Goal: Task Accomplishment & Management: Complete application form

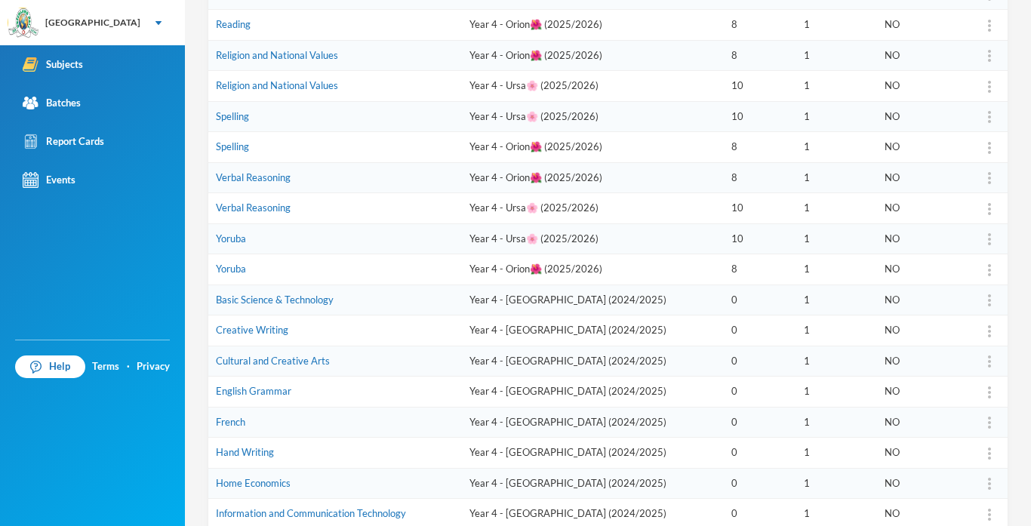
scroll to position [433, 0]
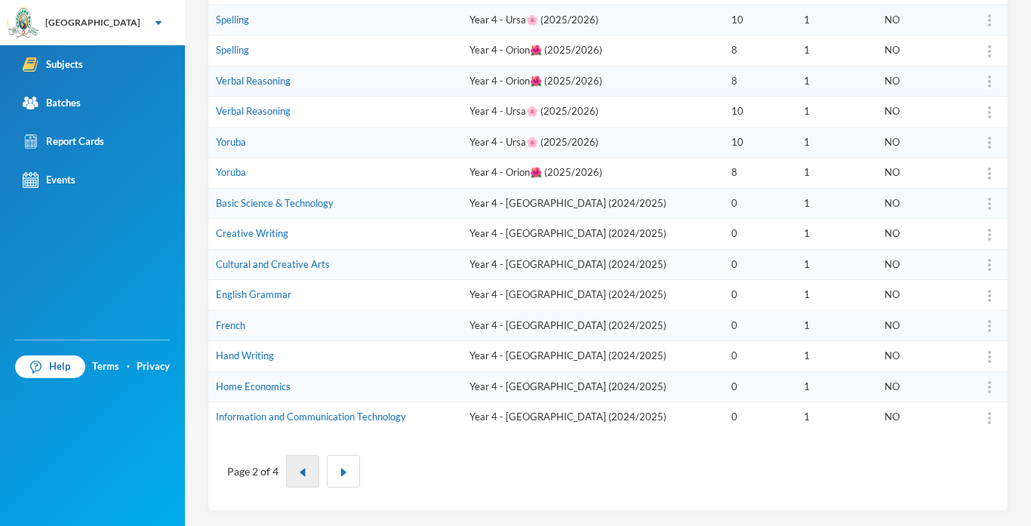
click at [310, 482] on button "button" at bounding box center [302, 471] width 33 height 32
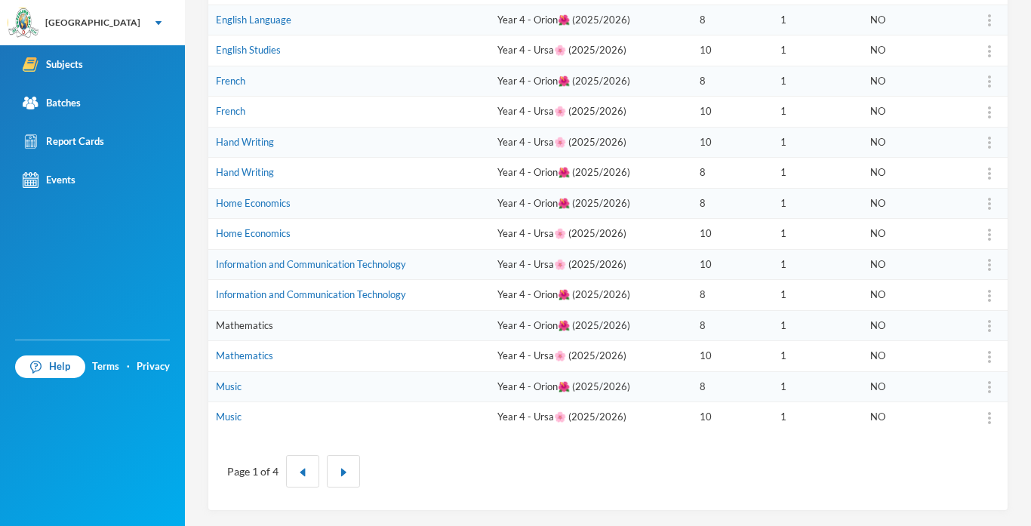
click at [242, 325] on link "Mathematics" at bounding box center [244, 325] width 57 height 12
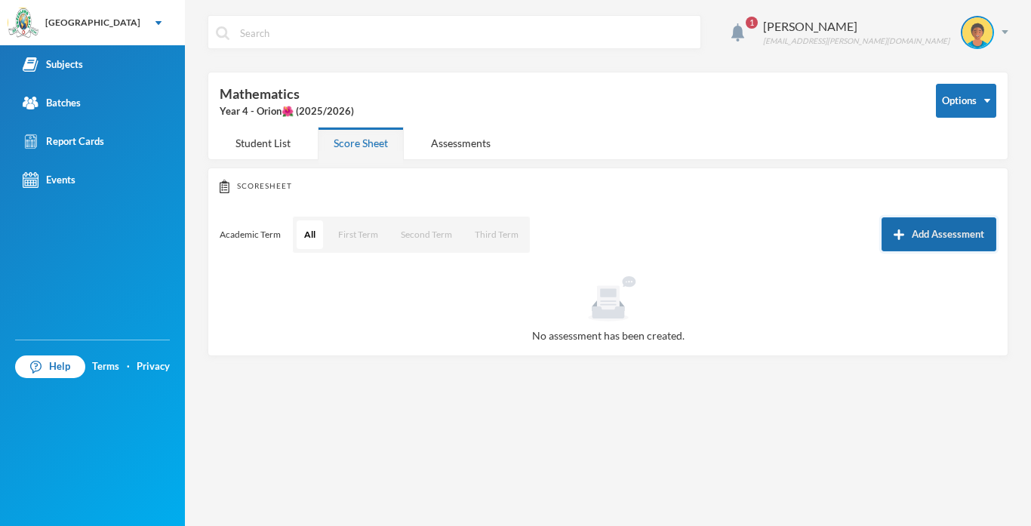
click at [904, 241] on button "Add Assessment" at bounding box center [939, 234] width 115 height 34
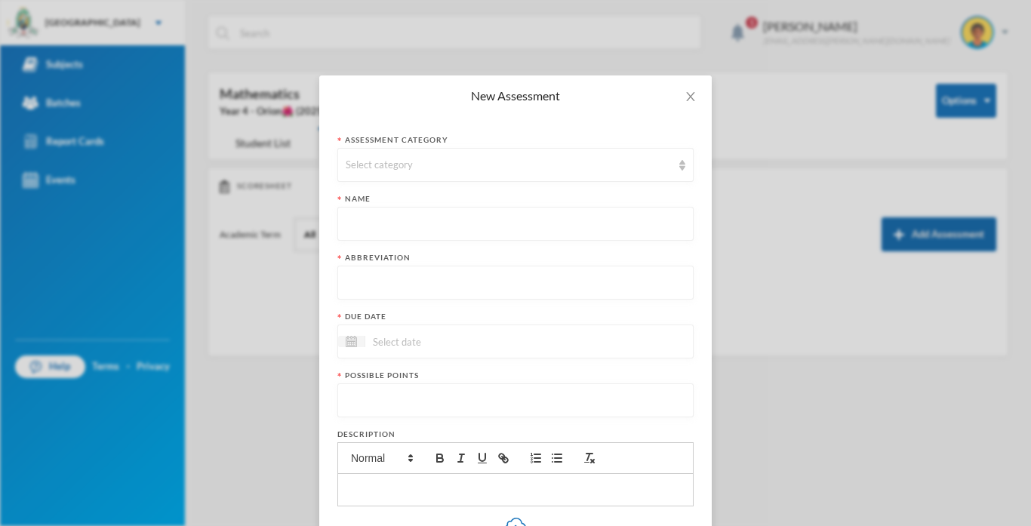
click at [904, 241] on div "New Assessment Assessment category Select category Name Abbreviation Due date P…" at bounding box center [515, 263] width 1031 height 526
click at [447, 159] on div "Select category" at bounding box center [509, 165] width 326 height 15
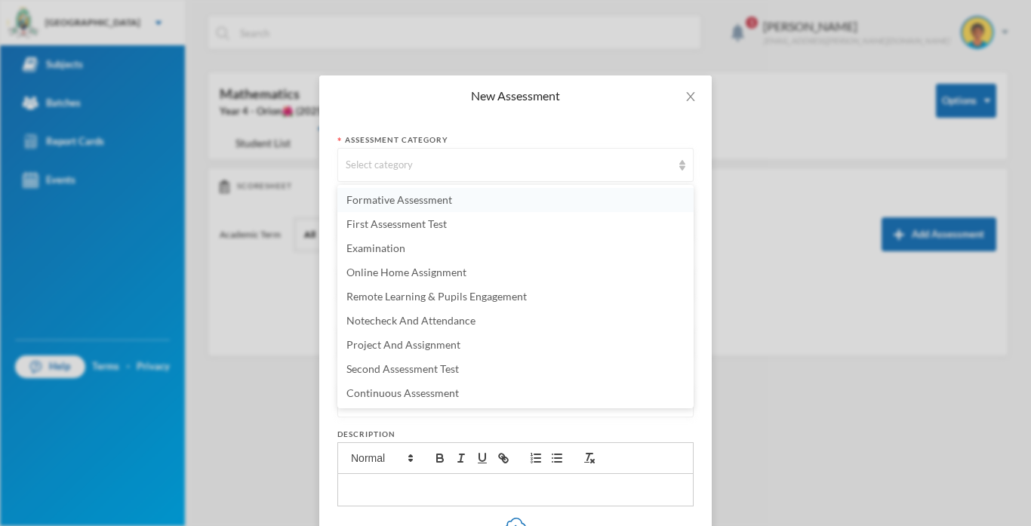
click at [410, 204] on span "Formative Assessment" at bounding box center [399, 199] width 106 height 13
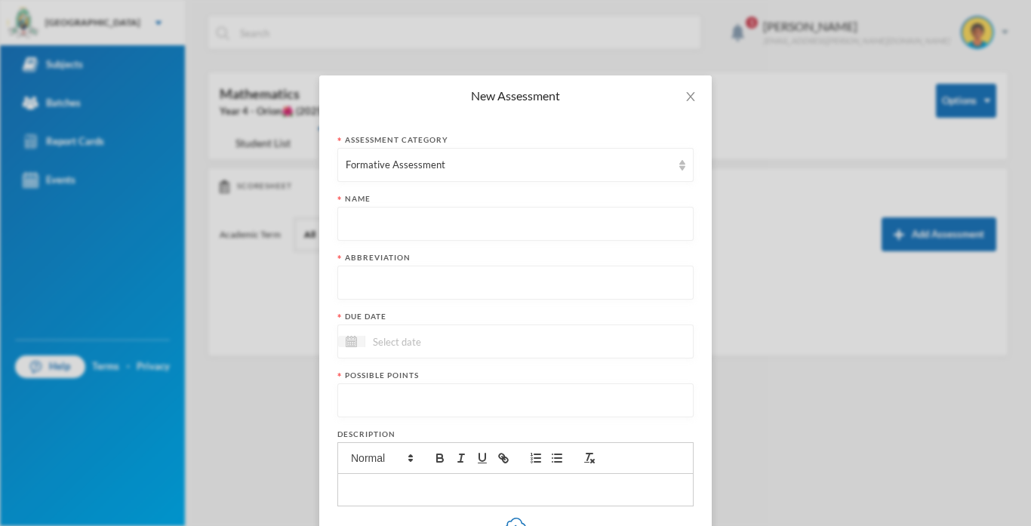
click at [408, 216] on input "text" at bounding box center [516, 225] width 340 height 34
type input "Formative Assessment"
click at [371, 275] on input "text" at bounding box center [516, 283] width 340 height 34
click at [354, 291] on input "text" at bounding box center [516, 283] width 340 height 34
type input "F.A"
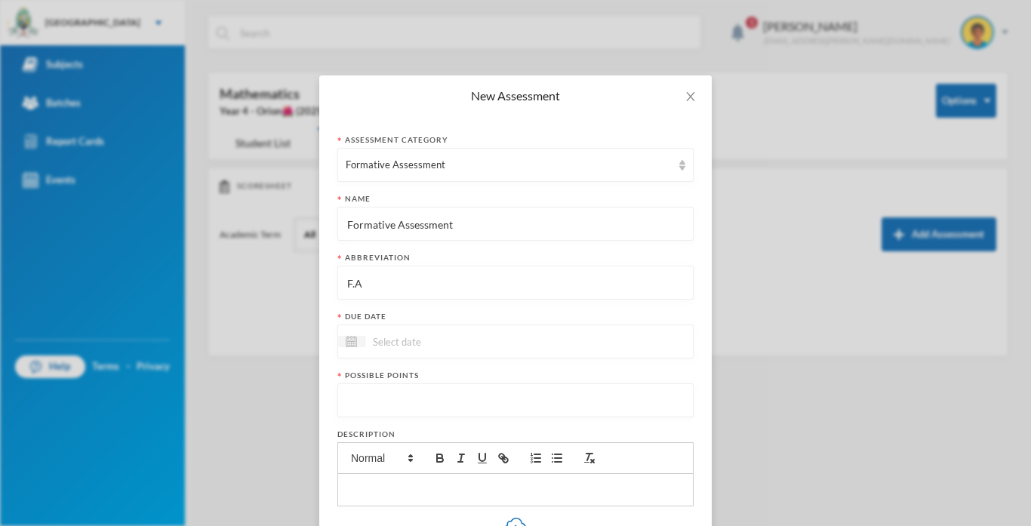
click at [382, 348] on input at bounding box center [428, 341] width 127 height 17
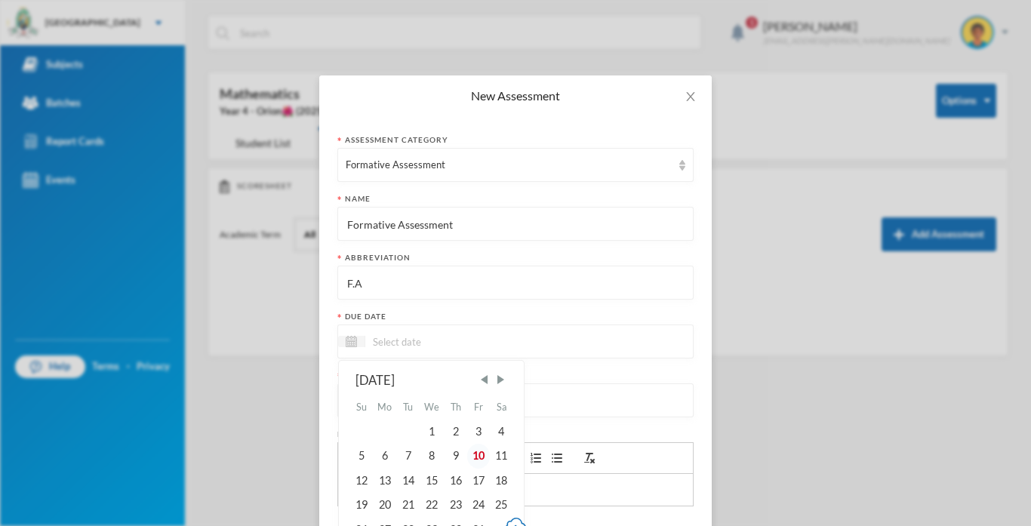
click at [479, 453] on div "10" at bounding box center [478, 456] width 23 height 24
type input "[DATE]"
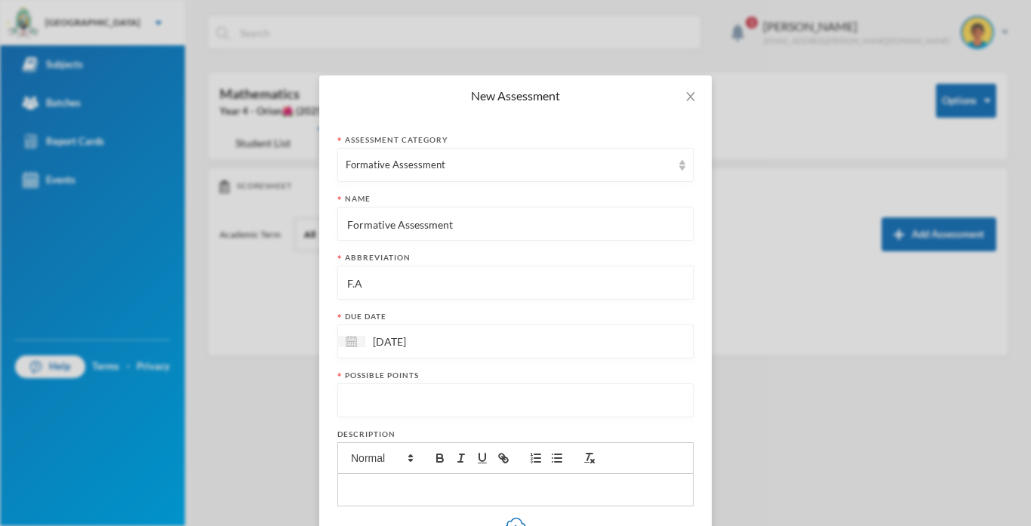
click at [386, 396] on input "number" at bounding box center [516, 401] width 340 height 34
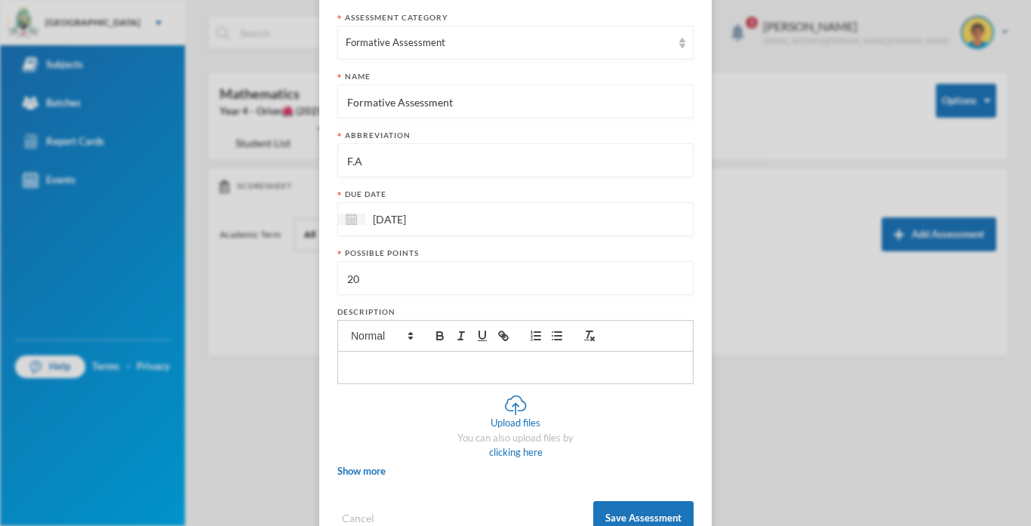
scroll to position [168, 0]
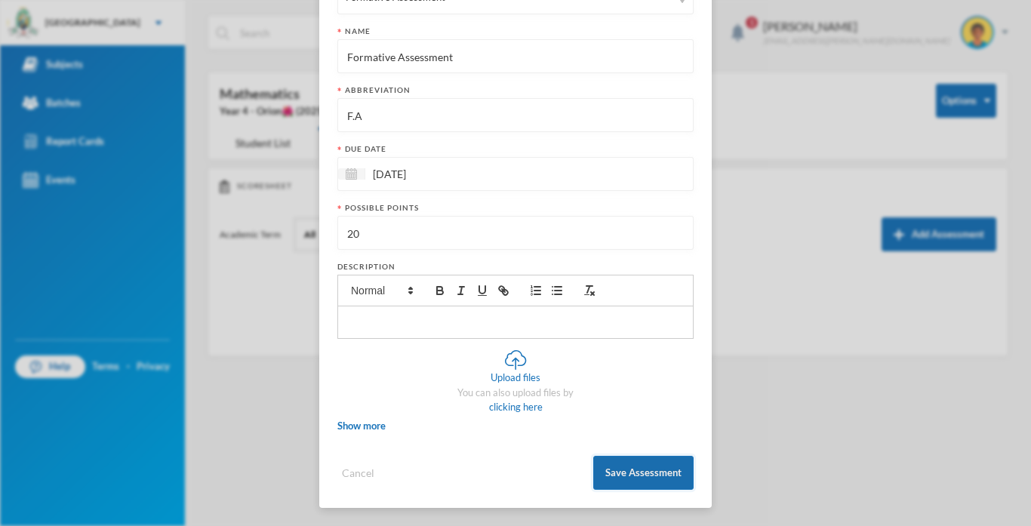
type input "20"
click at [623, 482] on button "Save Assessment" at bounding box center [643, 473] width 100 height 34
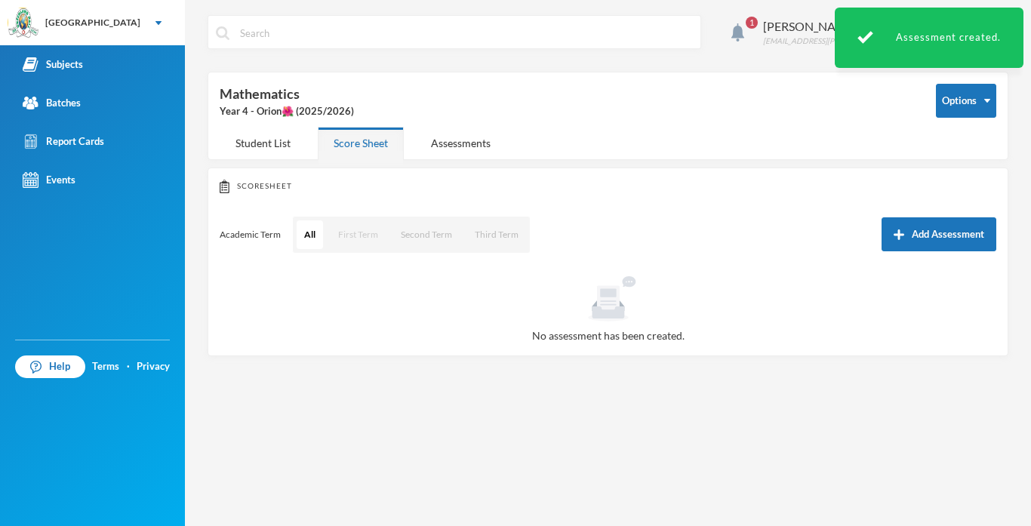
click at [352, 235] on button "First Term" at bounding box center [358, 234] width 55 height 29
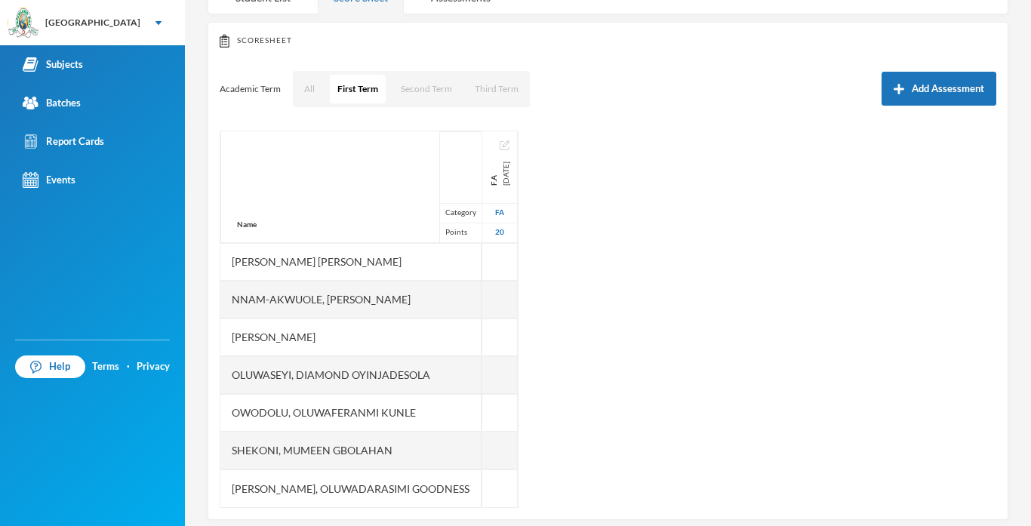
scroll to position [0, 0]
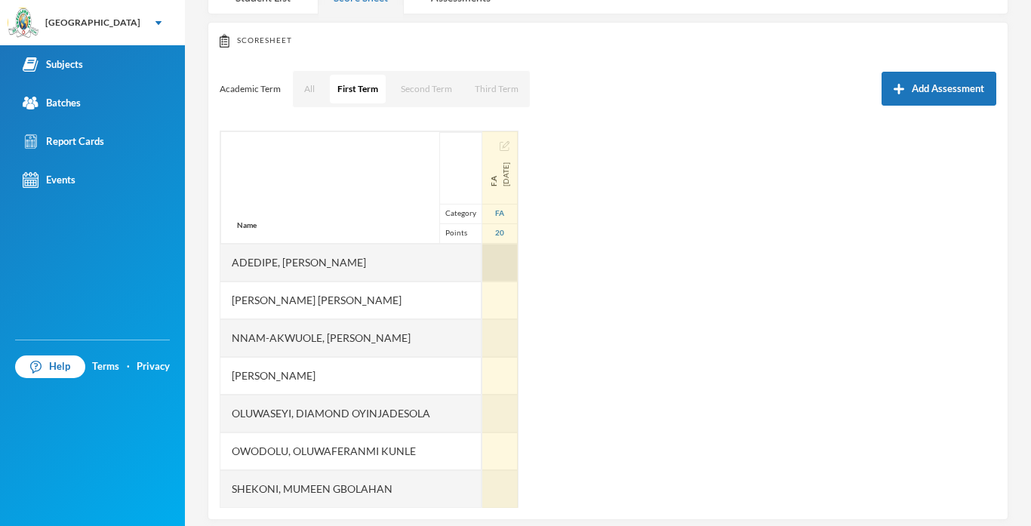
click at [502, 268] on div at bounding box center [499, 263] width 35 height 38
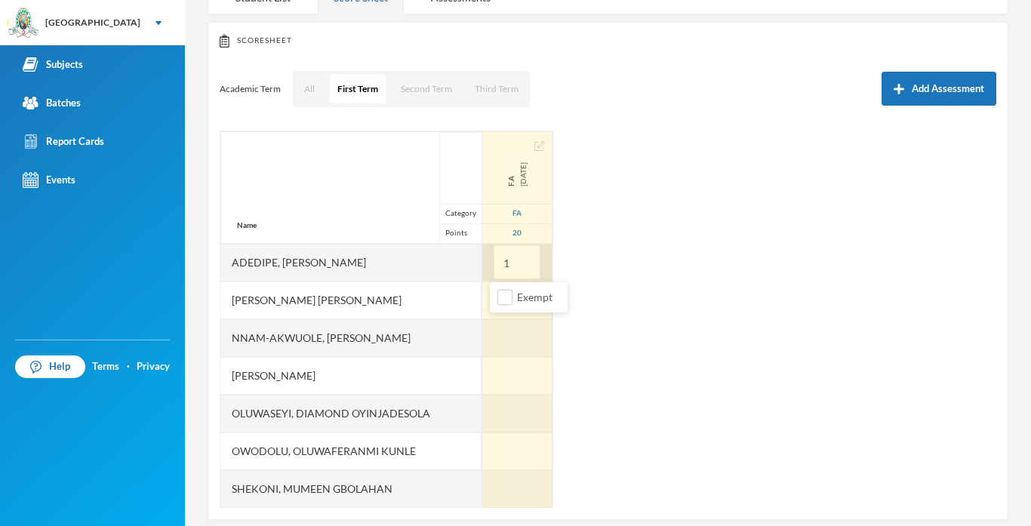
type input "10"
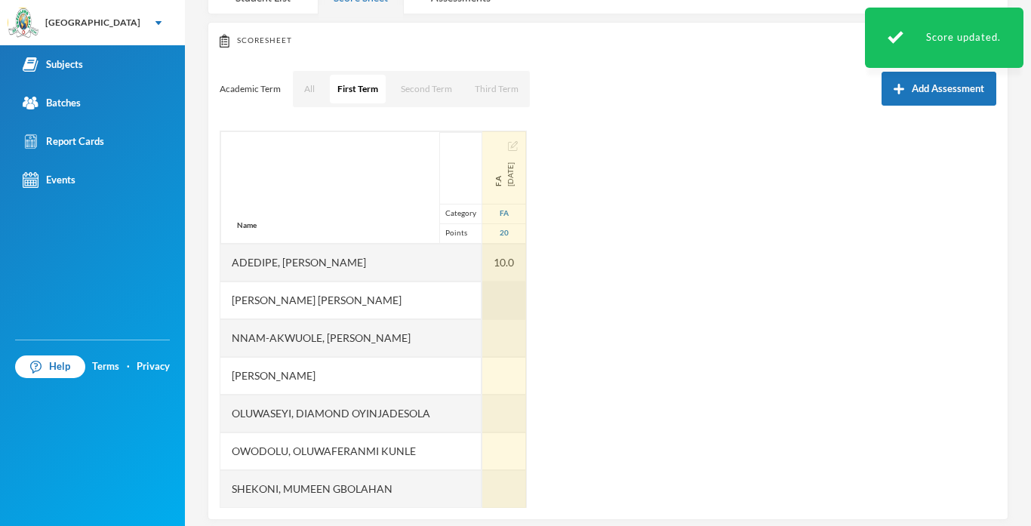
click at [516, 300] on div at bounding box center [504, 301] width 44 height 38
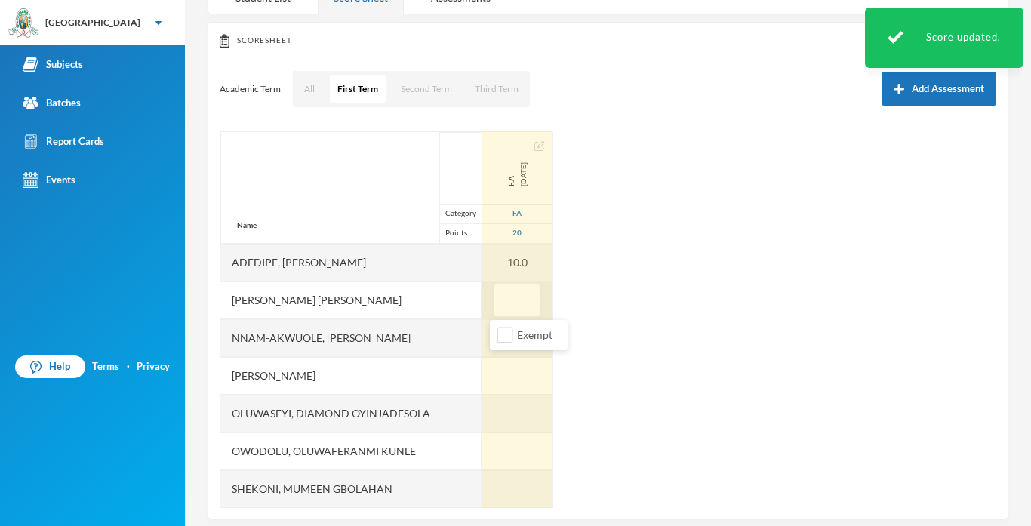
type input "9"
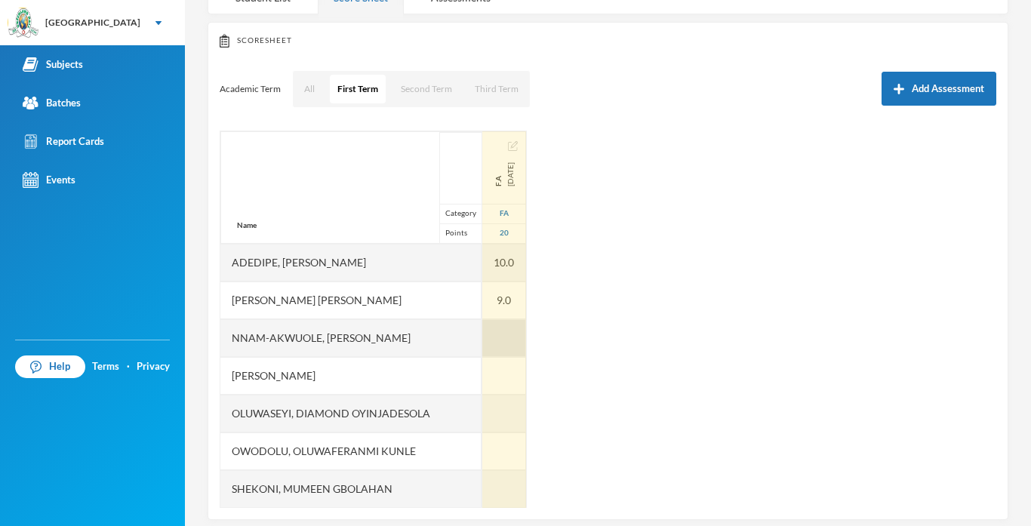
click at [511, 320] on div at bounding box center [504, 338] width 44 height 38
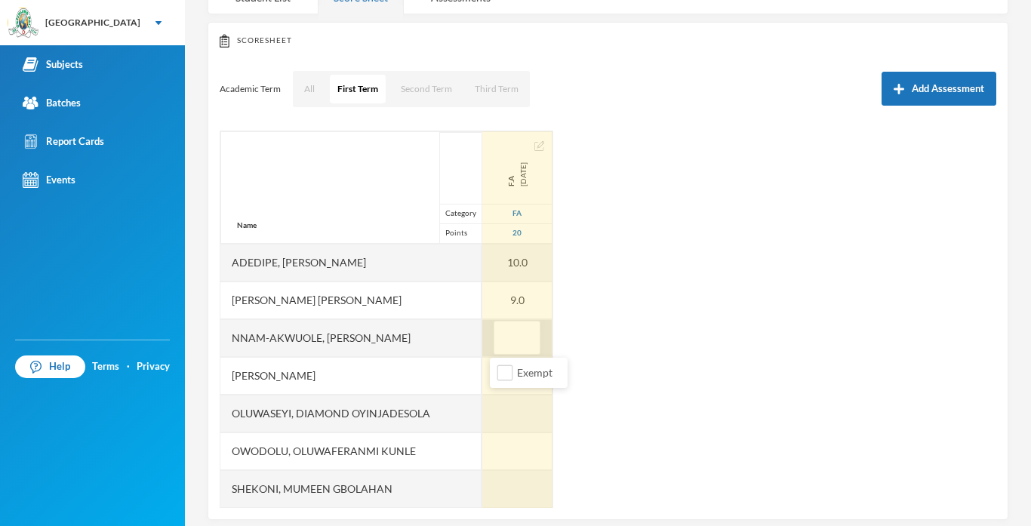
type input "9"
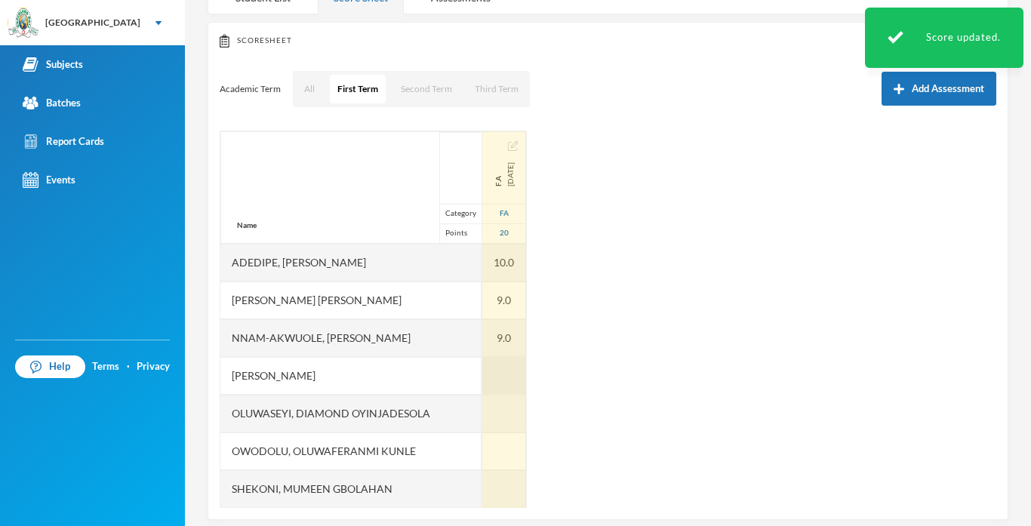
click at [497, 377] on div at bounding box center [504, 376] width 44 height 38
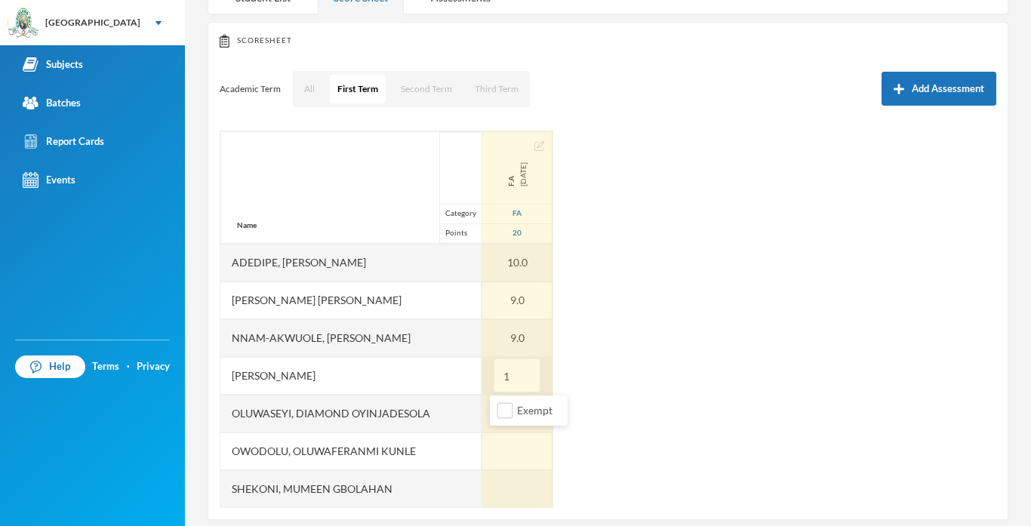
type input "10"
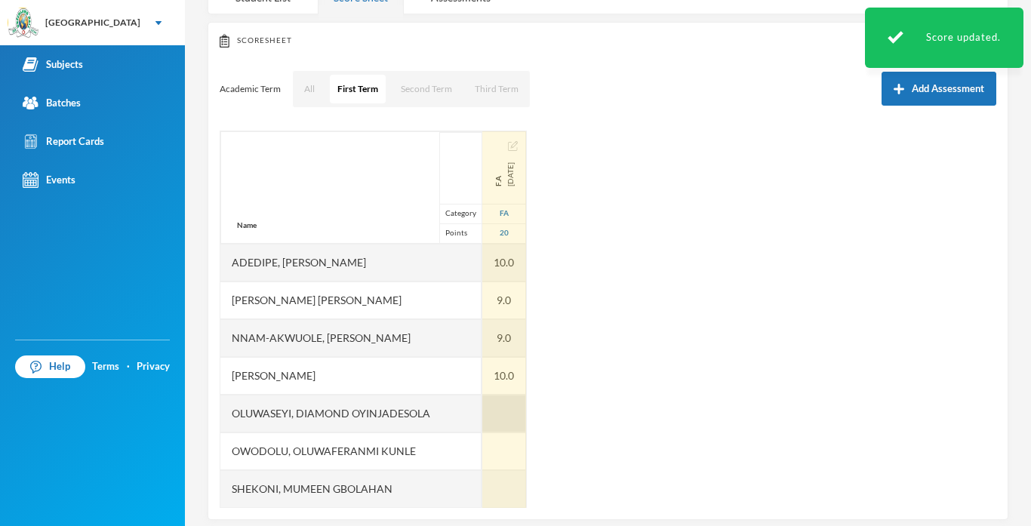
click at [506, 411] on div at bounding box center [504, 414] width 44 height 38
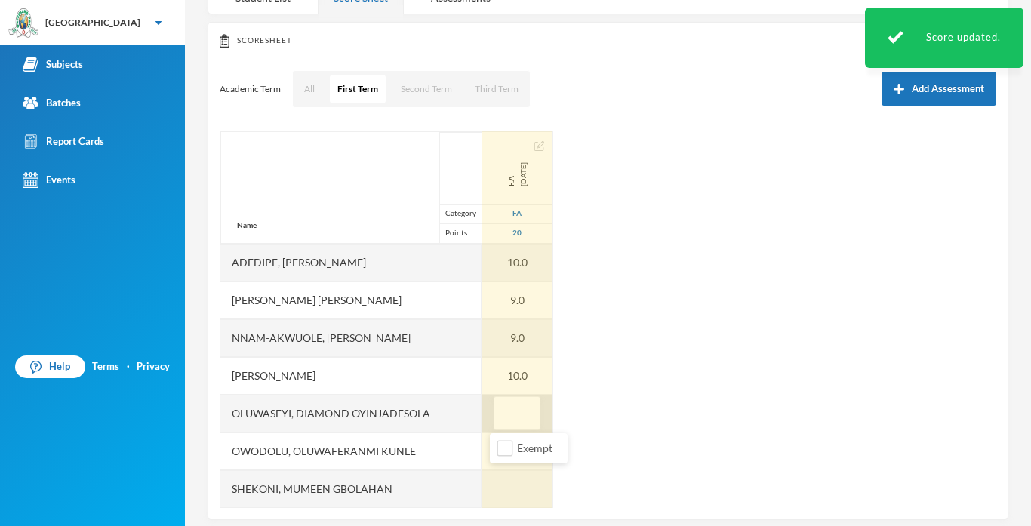
type input "5"
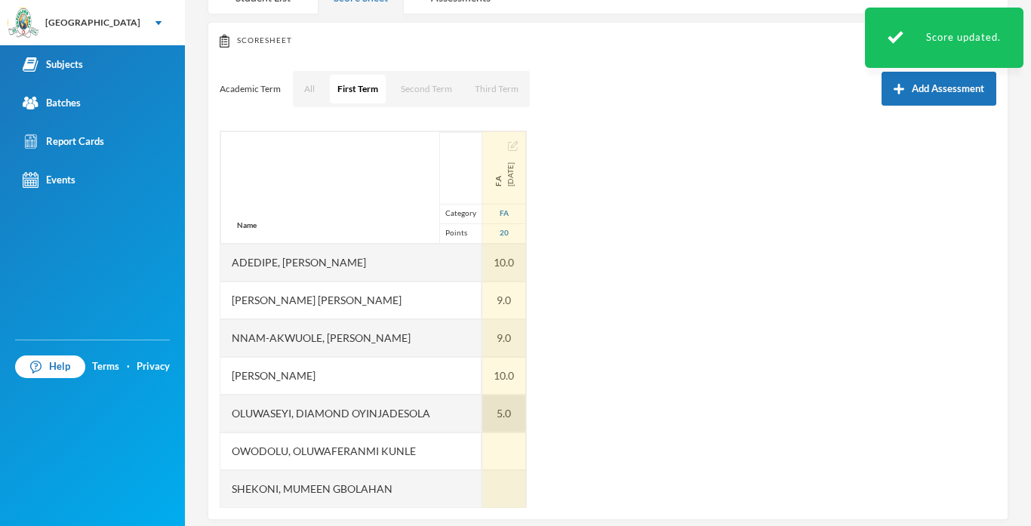
click at [514, 429] on div "5.0" at bounding box center [504, 414] width 44 height 38
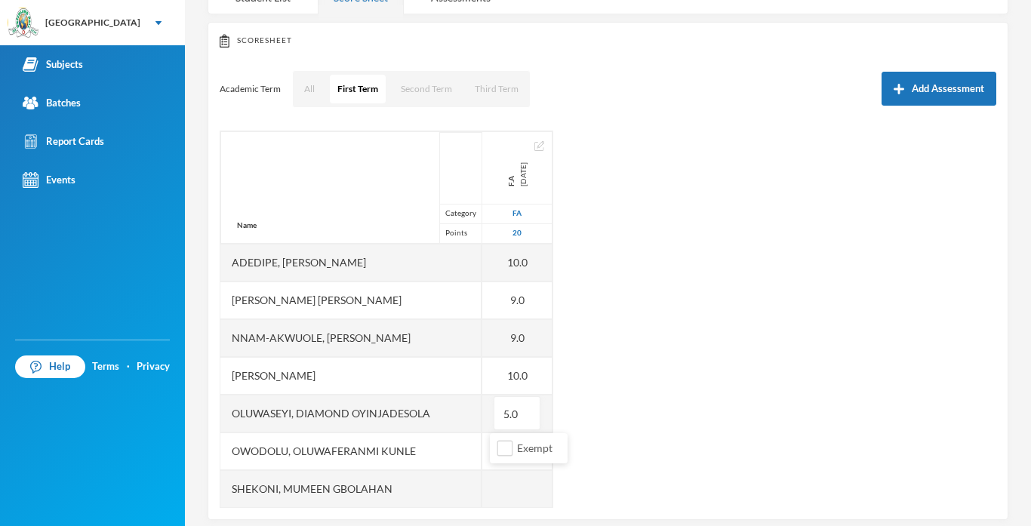
click at [683, 408] on div "Name Category Points Adedipe, [PERSON_NAME], [PERSON_NAME] [PERSON_NAME]-akwuol…" at bounding box center [608, 319] width 777 height 377
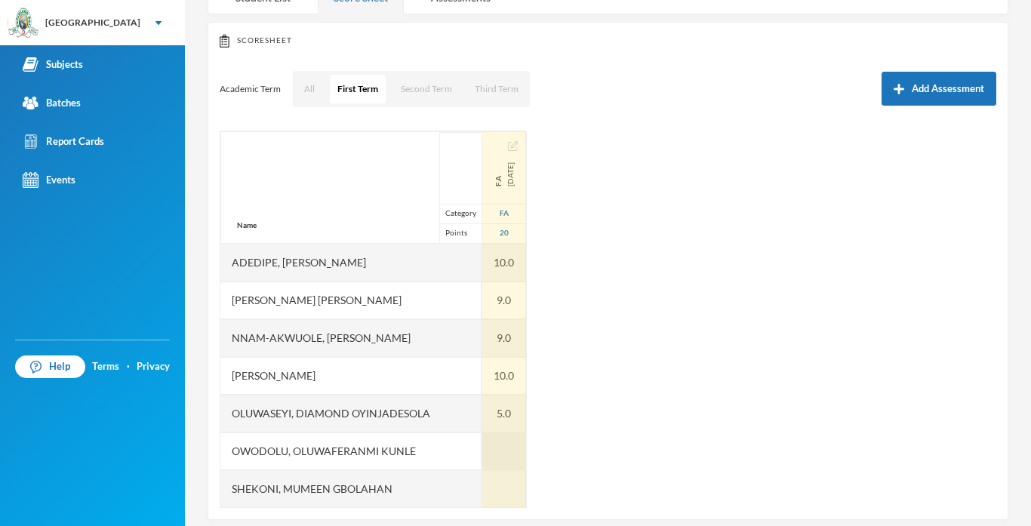
click at [503, 454] on div at bounding box center [504, 452] width 44 height 38
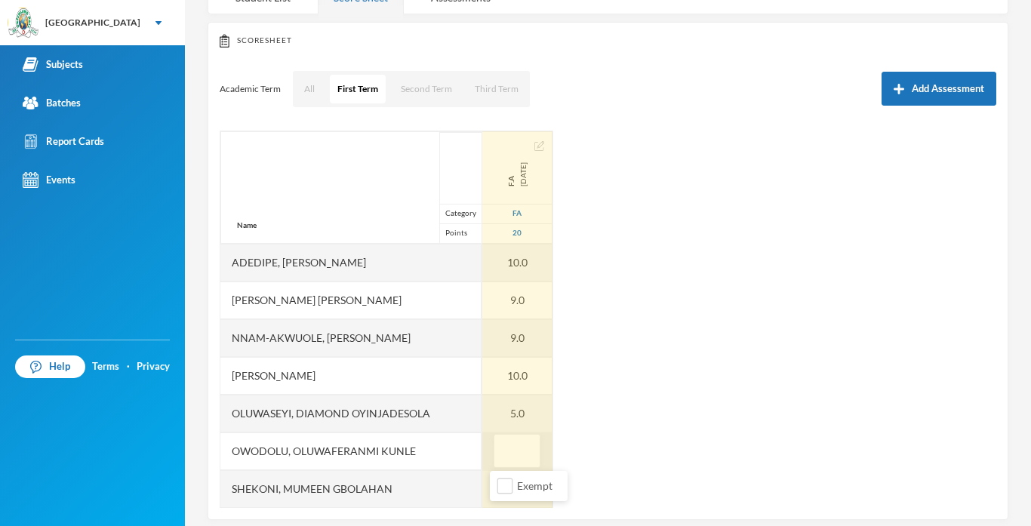
type input "6"
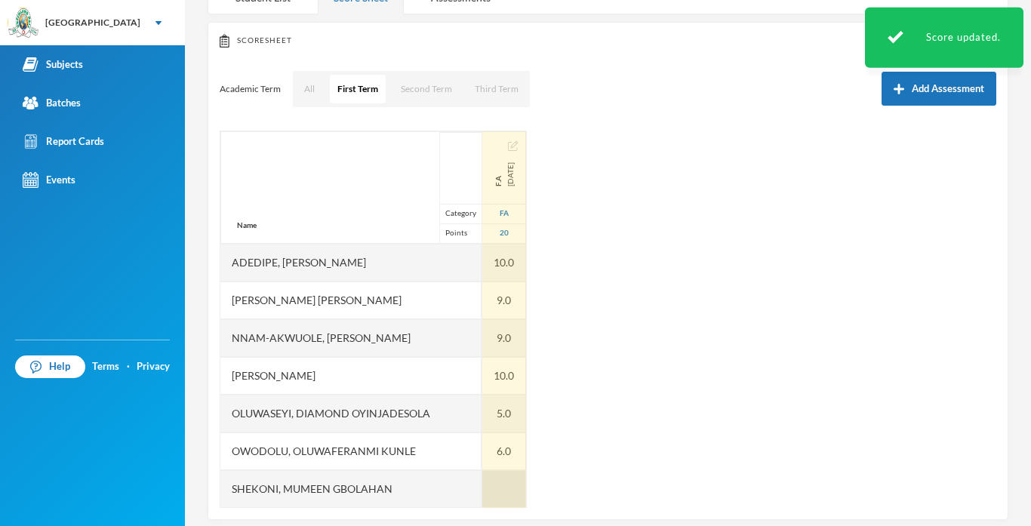
click at [513, 493] on div at bounding box center [504, 489] width 44 height 38
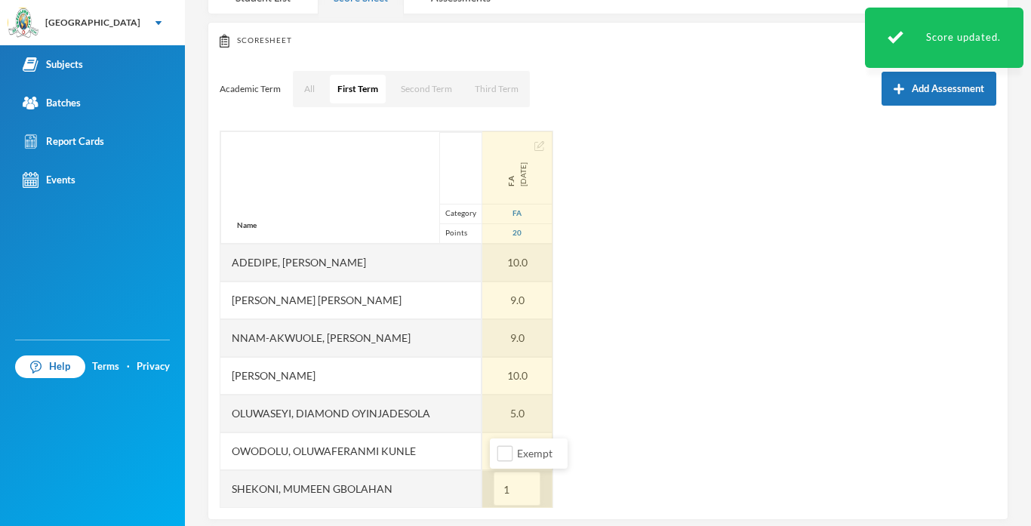
type input "16"
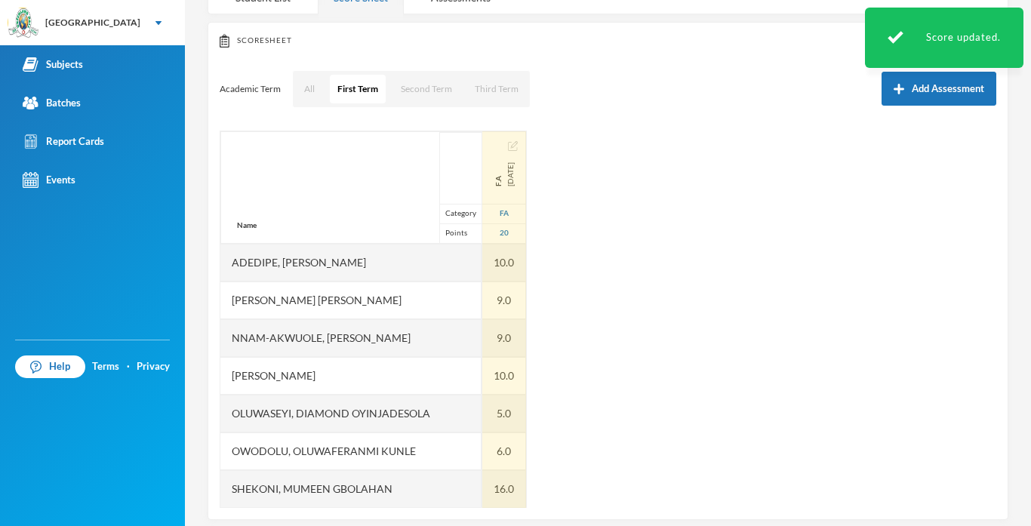
scroll to position [38, 0]
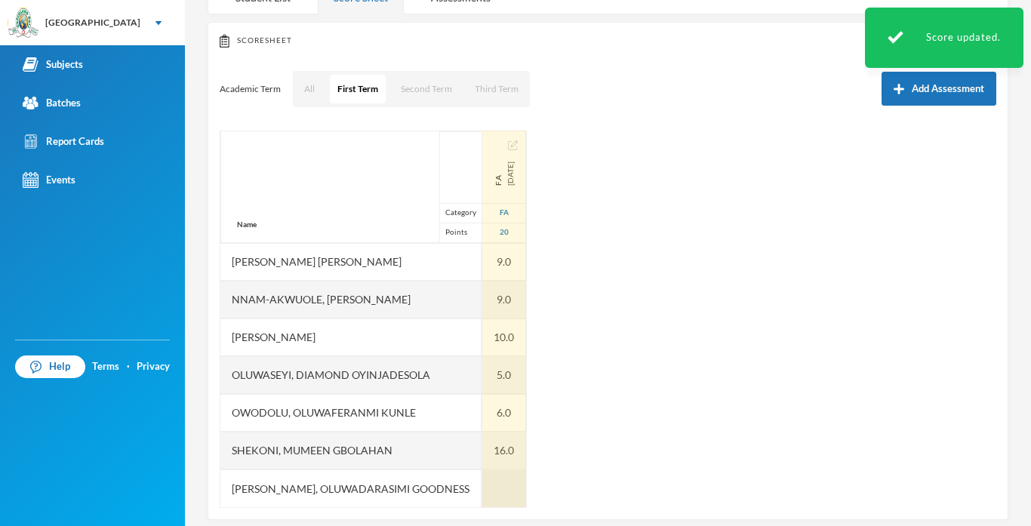
click at [499, 497] on div at bounding box center [504, 488] width 44 height 38
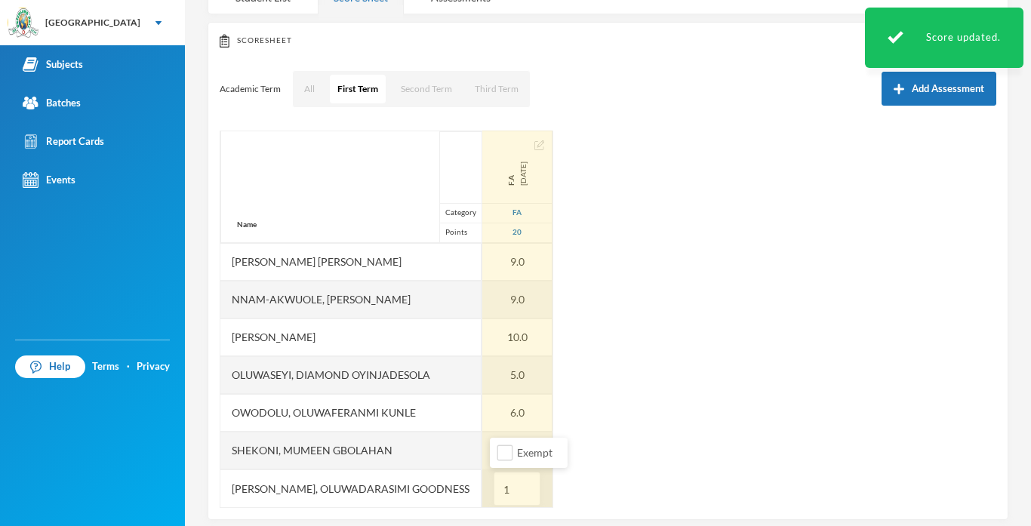
type input "17"
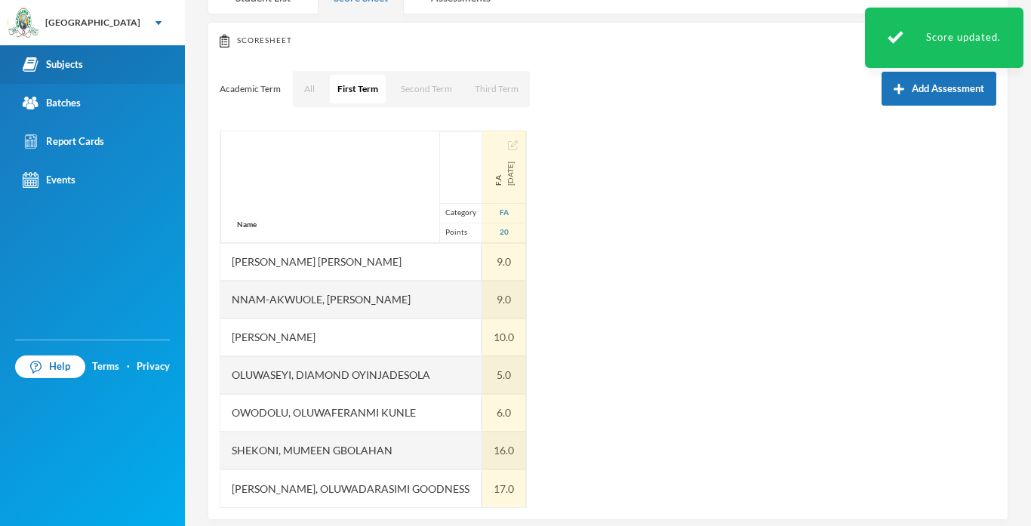
click at [75, 64] on div "Subjects" at bounding box center [53, 65] width 60 height 16
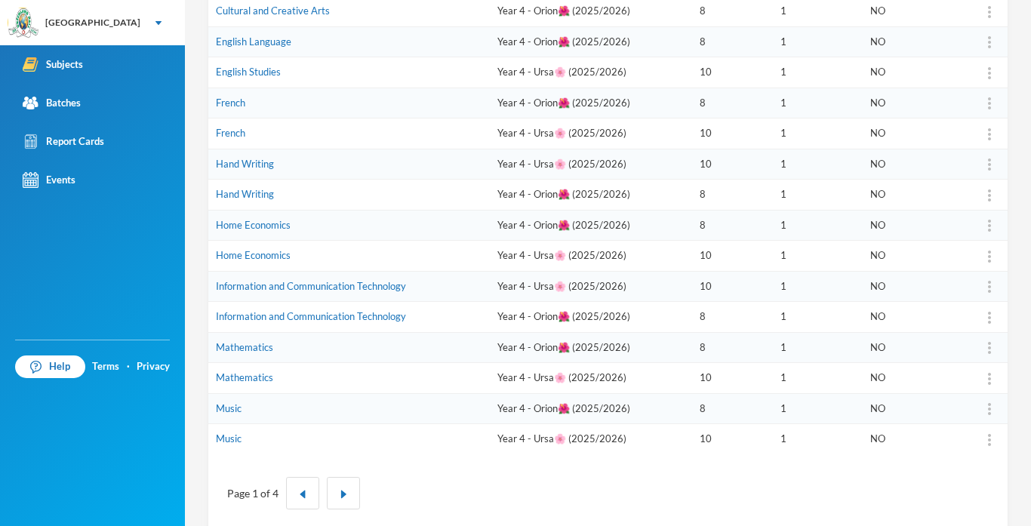
scroll to position [433, 0]
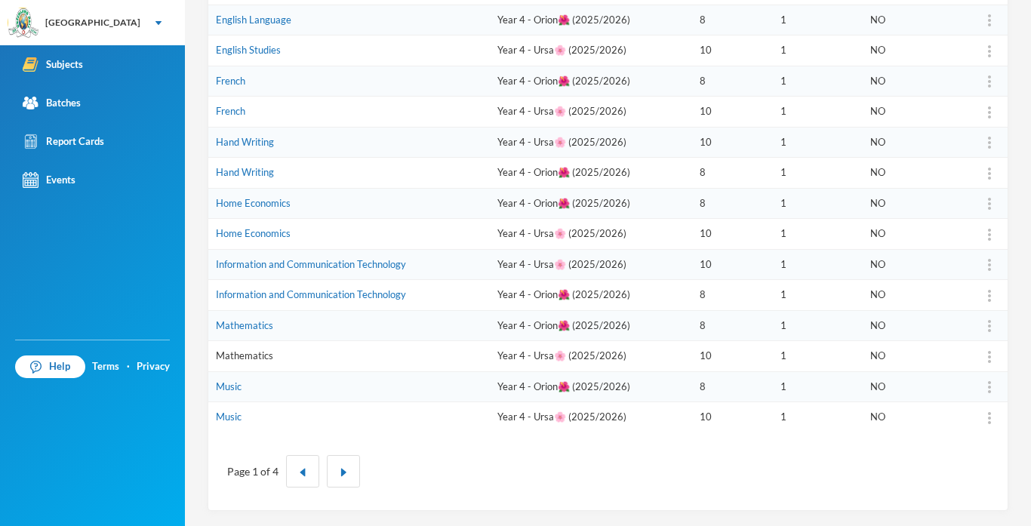
click at [252, 355] on link "Mathematics" at bounding box center [244, 355] width 57 height 12
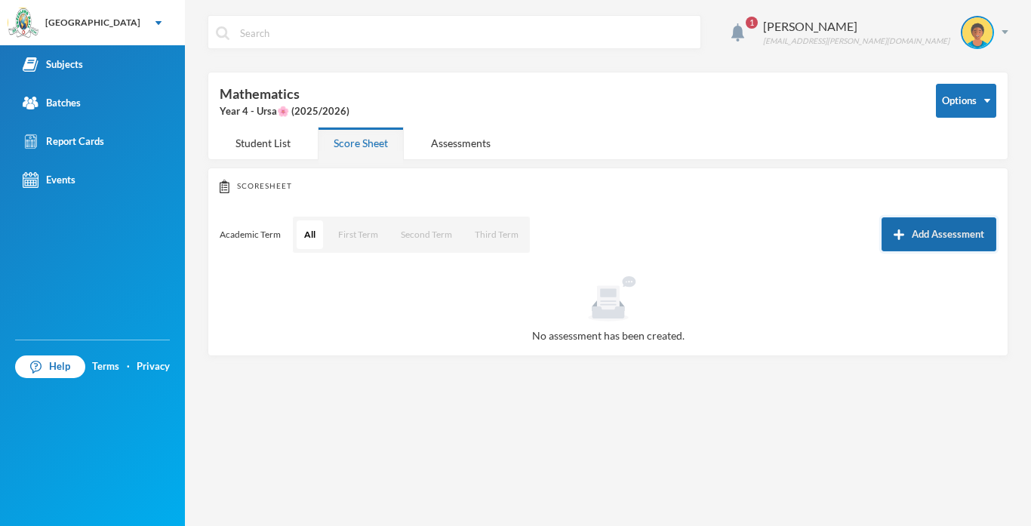
click at [933, 245] on button "Add Assessment" at bounding box center [939, 234] width 115 height 34
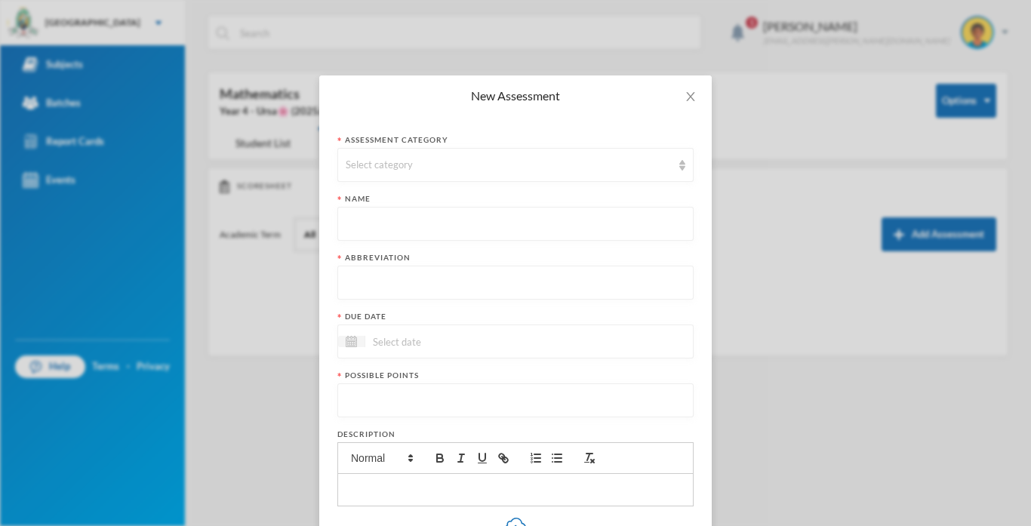
click at [541, 118] on div "Assessment category Select category Name Abbreviation Due date Possible points …" at bounding box center [515, 395] width 393 height 559
click at [487, 158] on div "Select category" at bounding box center [509, 165] width 326 height 15
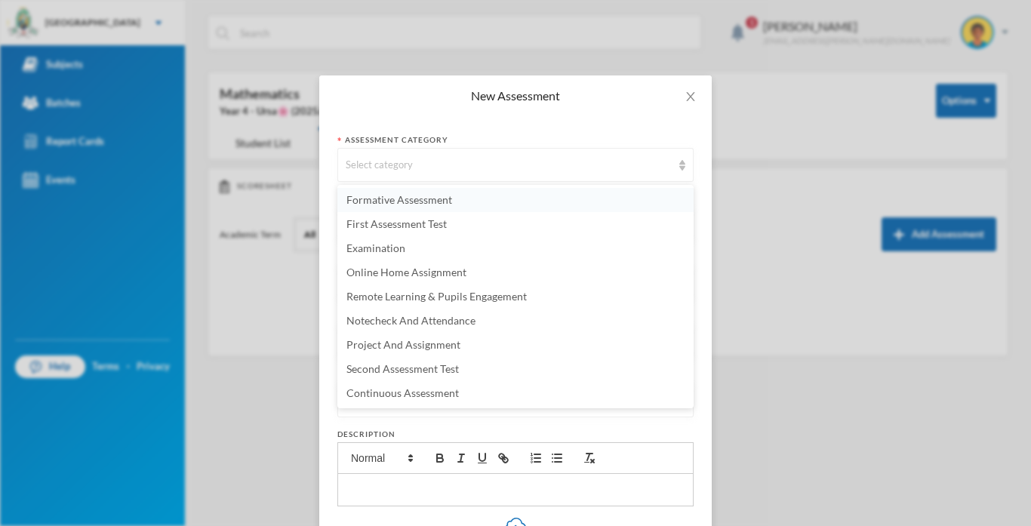
click at [410, 199] on span "Formative Assessment" at bounding box center [399, 199] width 106 height 13
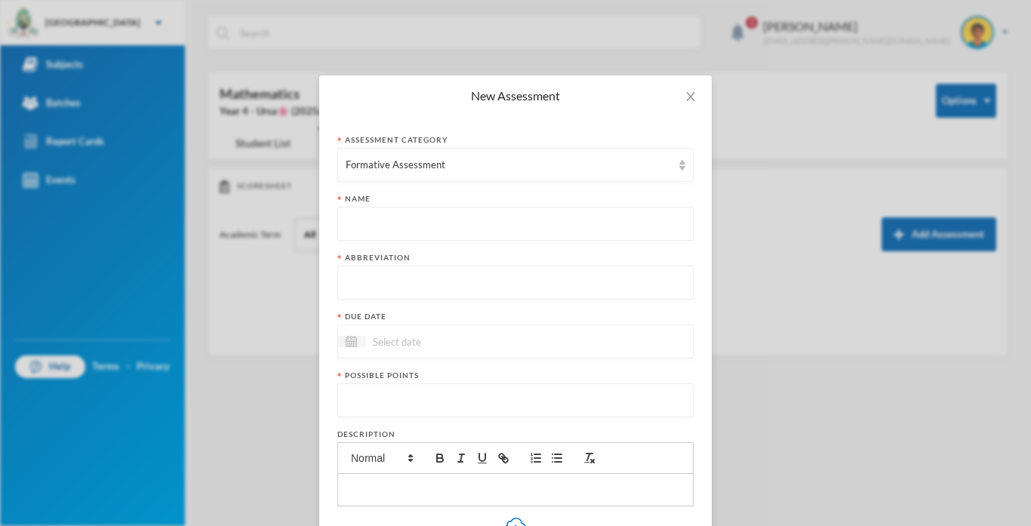
click at [405, 212] on input "text" at bounding box center [516, 225] width 340 height 34
type input "Formative Asessment"
click at [386, 292] on input "text" at bounding box center [516, 283] width 340 height 34
type input "F.A"
click at [388, 353] on div at bounding box center [515, 342] width 356 height 34
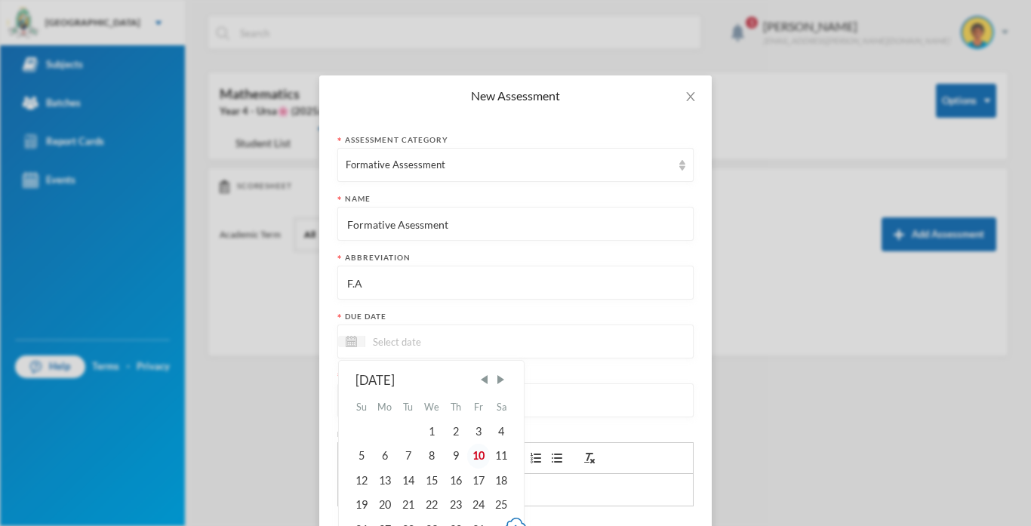
click at [476, 455] on div "10" at bounding box center [478, 456] width 23 height 24
type input "[DATE]"
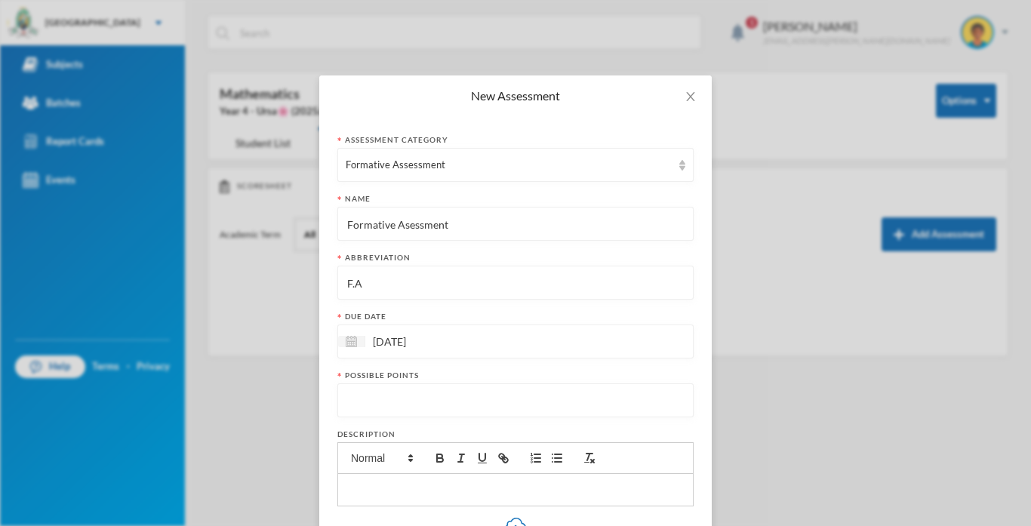
click at [381, 414] on input "number" at bounding box center [516, 401] width 340 height 34
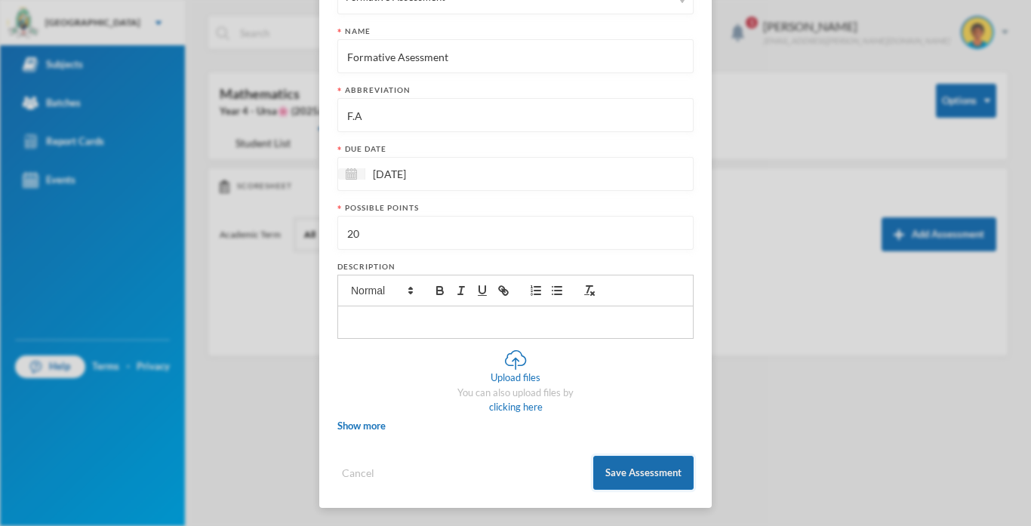
type input "20"
click at [631, 477] on button "Save Assessment" at bounding box center [643, 473] width 100 height 34
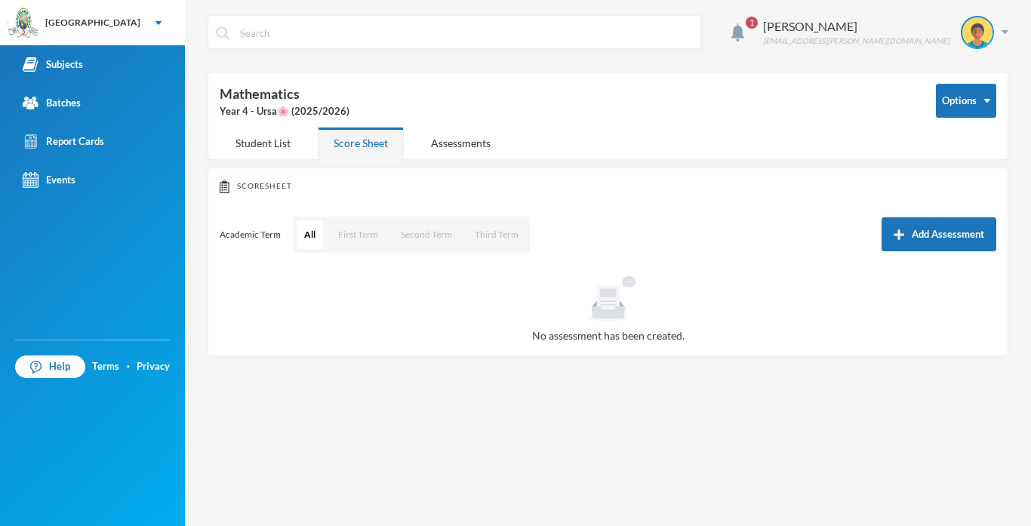
scroll to position [92, 0]
click at [352, 227] on button "First Term" at bounding box center [358, 234] width 55 height 29
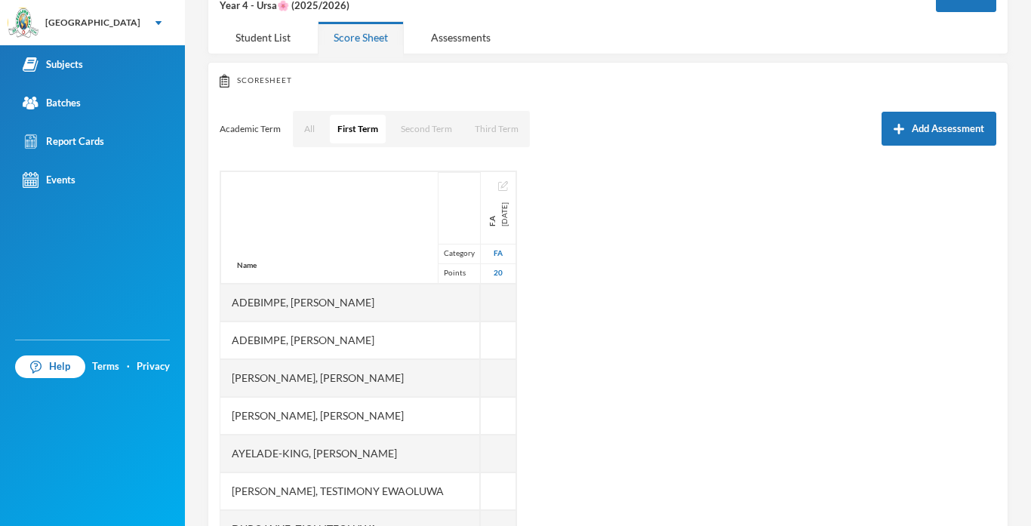
scroll to position [162, 0]
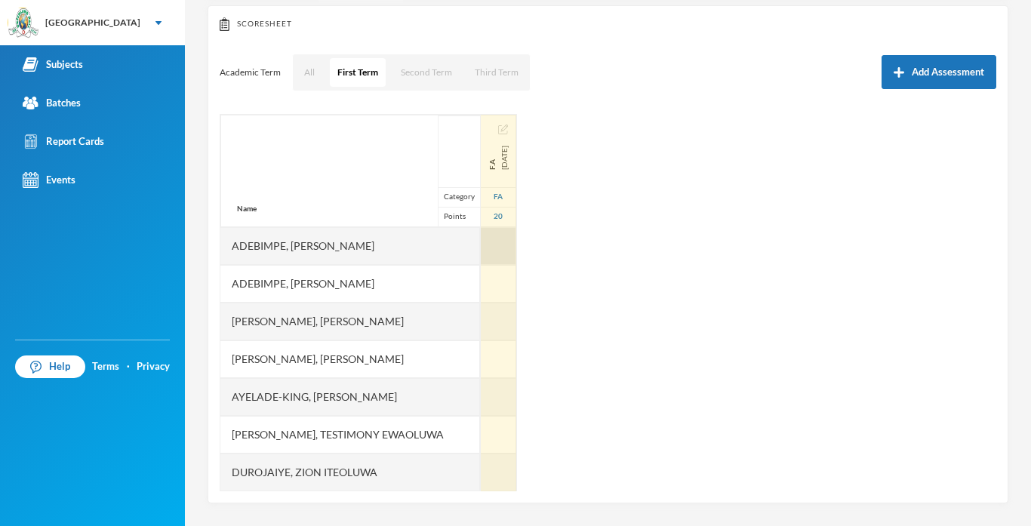
click at [511, 253] on div at bounding box center [498, 246] width 35 height 38
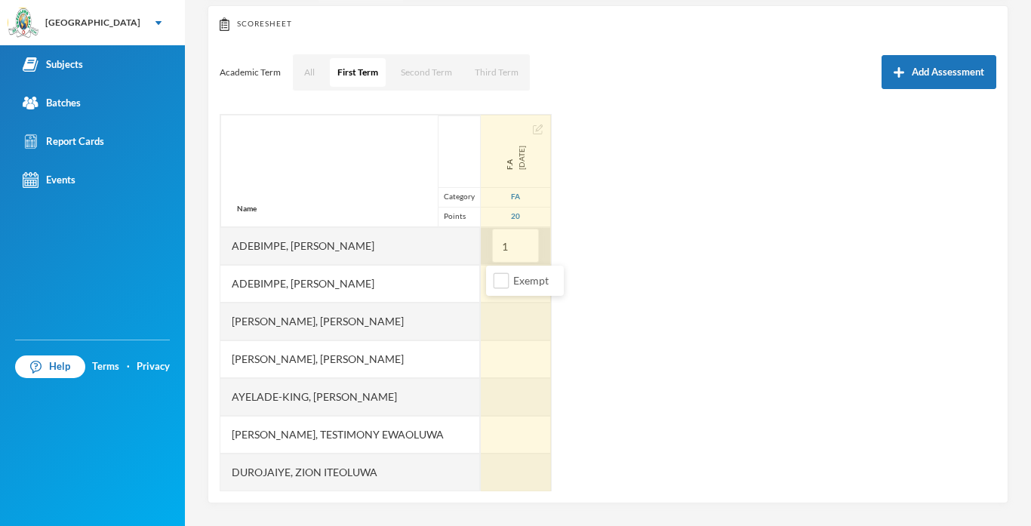
type input "10"
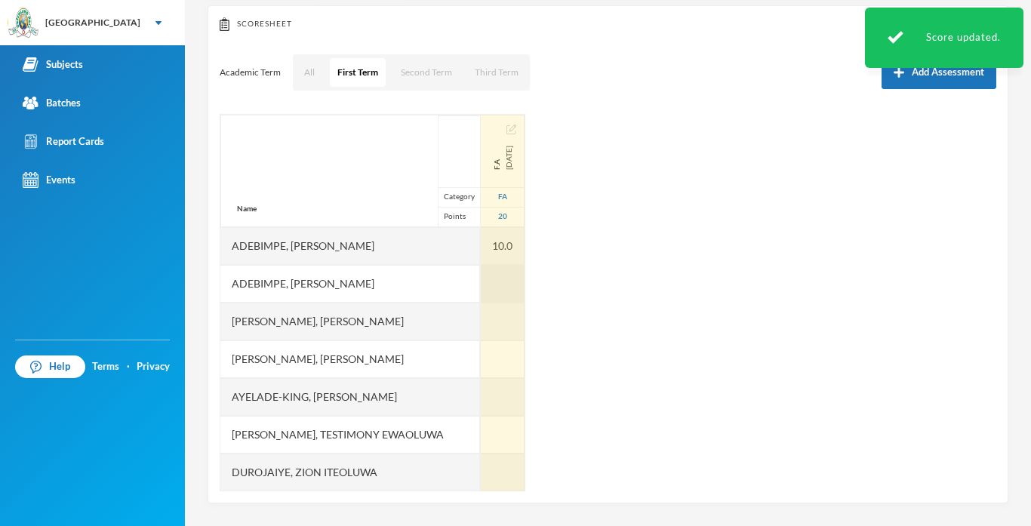
click at [503, 286] on div at bounding box center [503, 284] width 44 height 38
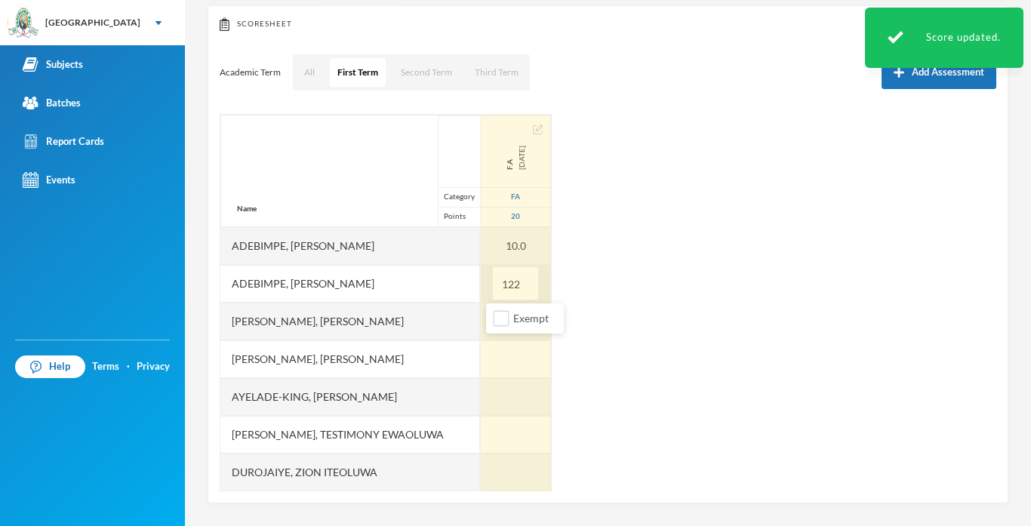
type input "12"
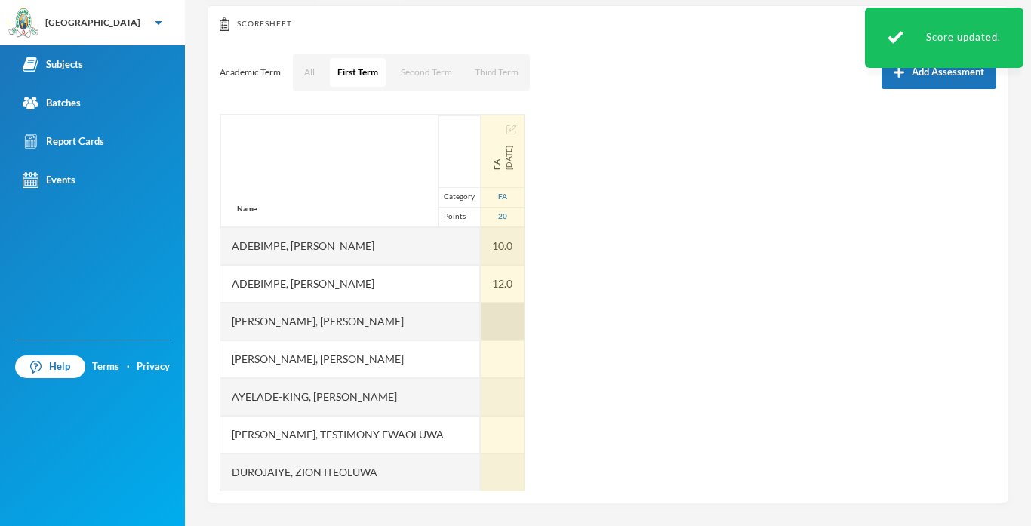
click at [497, 335] on div at bounding box center [503, 322] width 44 height 38
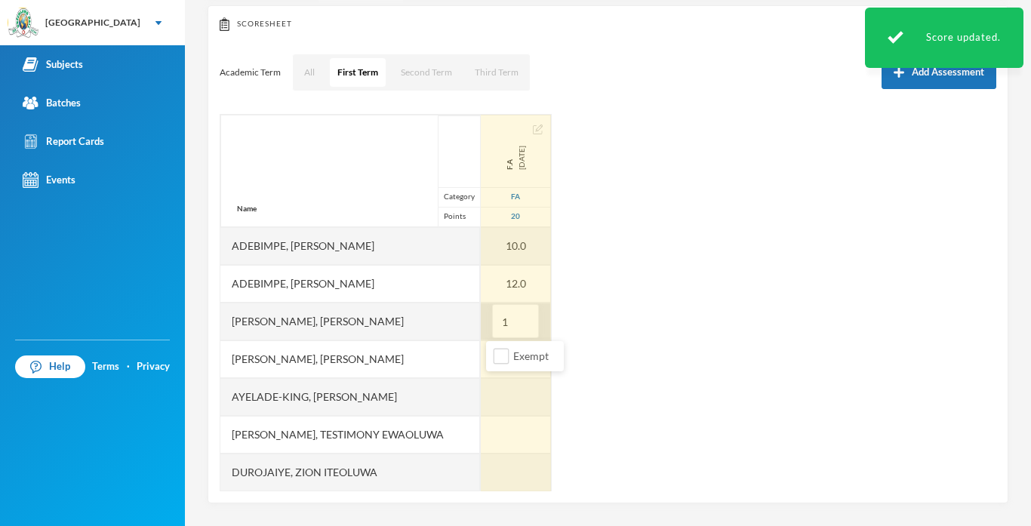
type input "15"
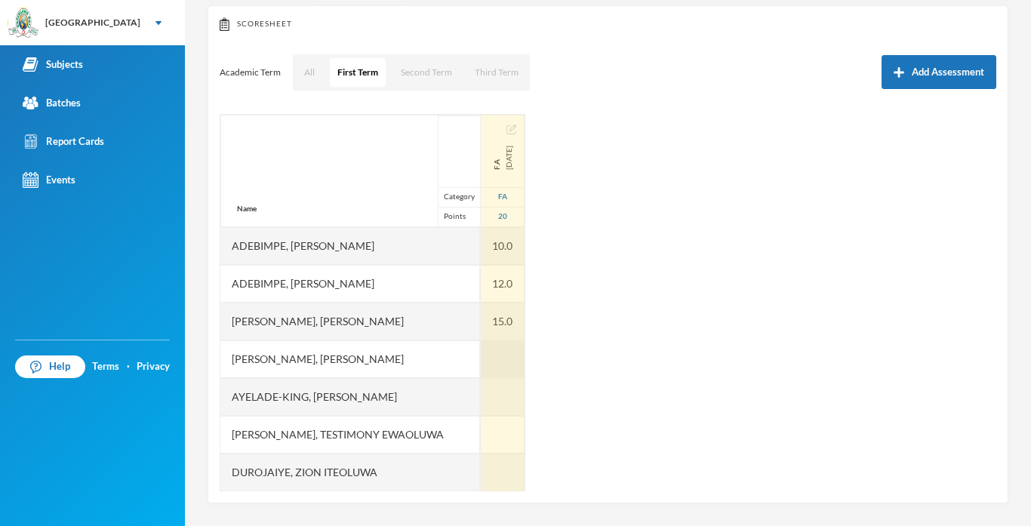
click at [489, 362] on div at bounding box center [503, 359] width 44 height 38
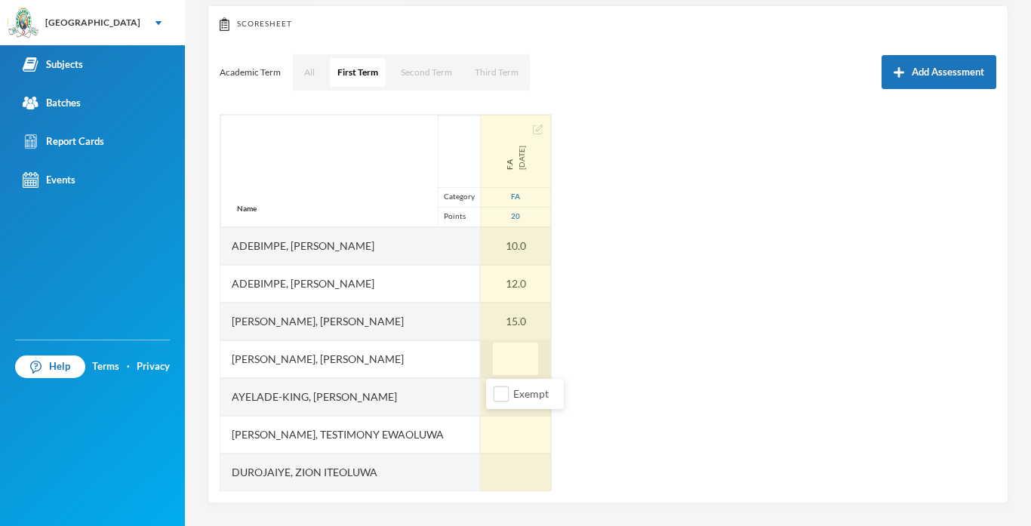
type input "7"
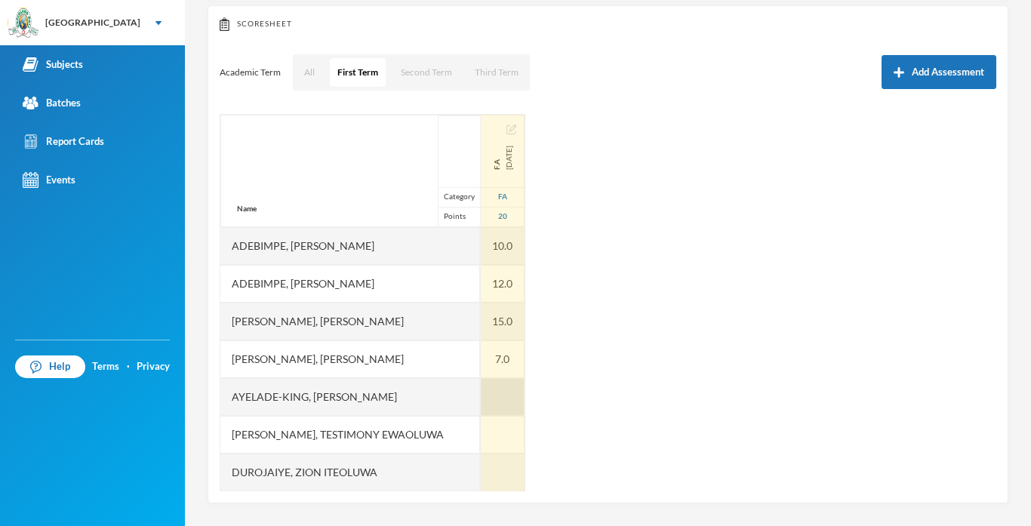
click at [496, 398] on div at bounding box center [503, 397] width 44 height 38
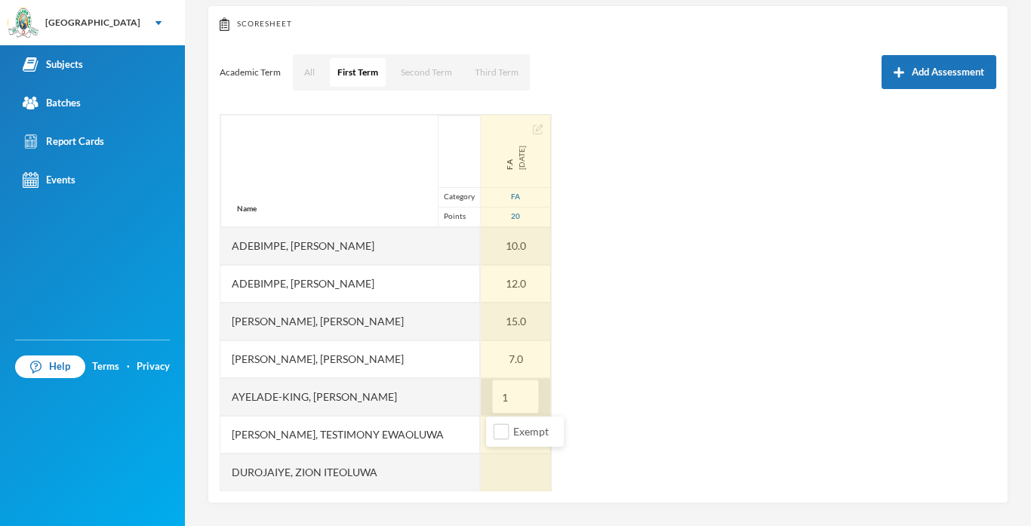
type input "15"
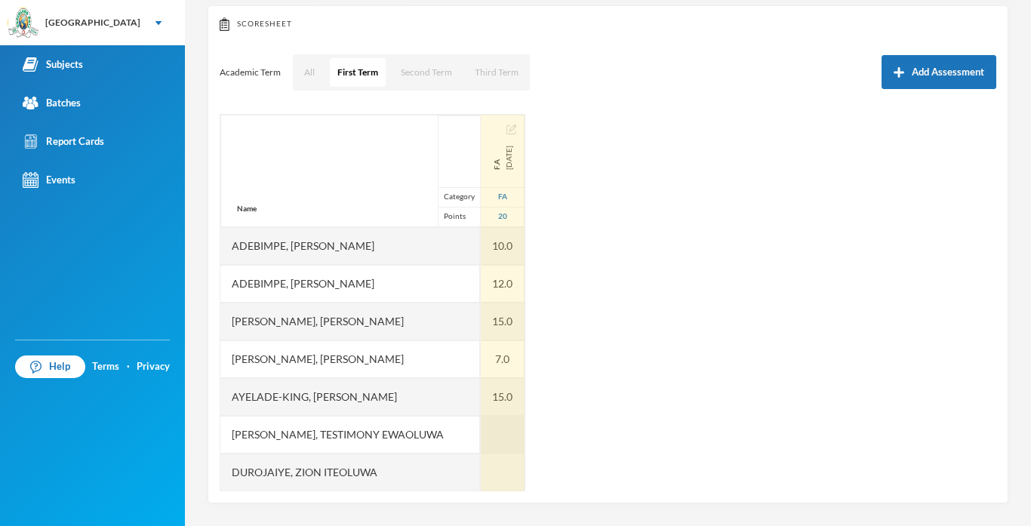
click at [488, 440] on div at bounding box center [503, 435] width 44 height 38
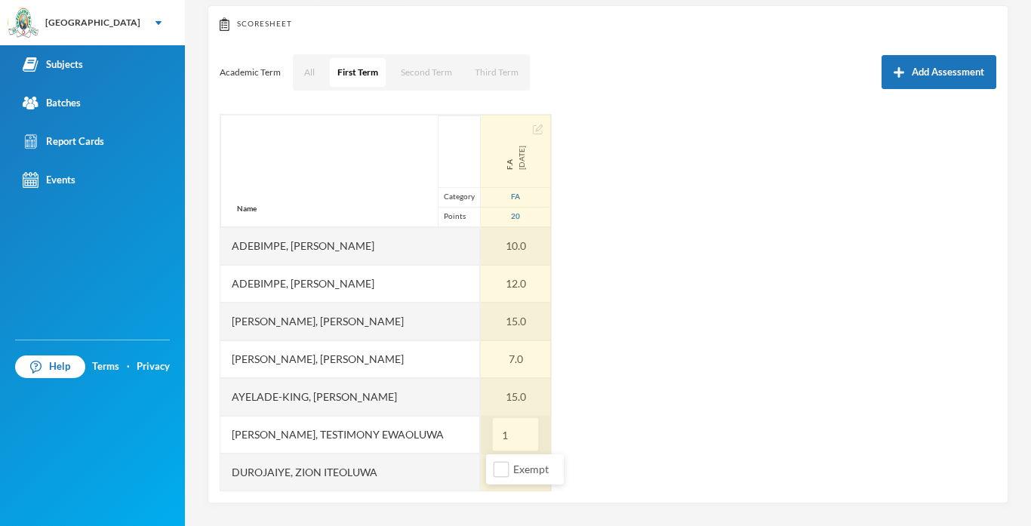
type input "10"
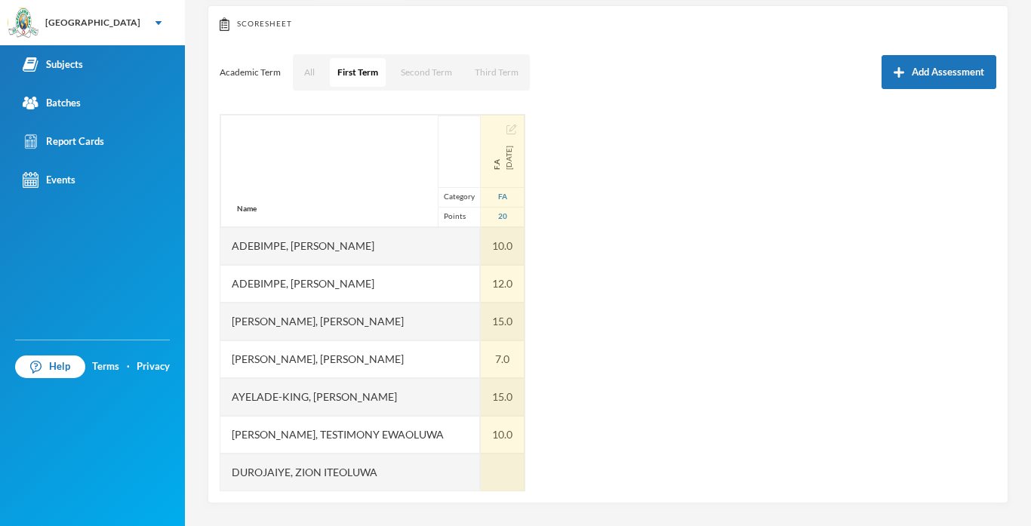
scroll to position [114, 0]
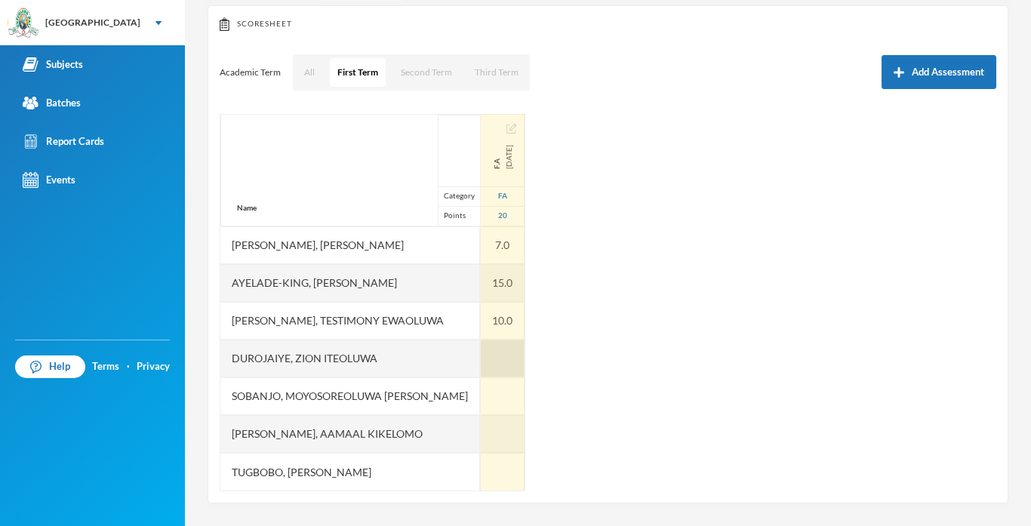
click at [498, 358] on div at bounding box center [503, 359] width 44 height 38
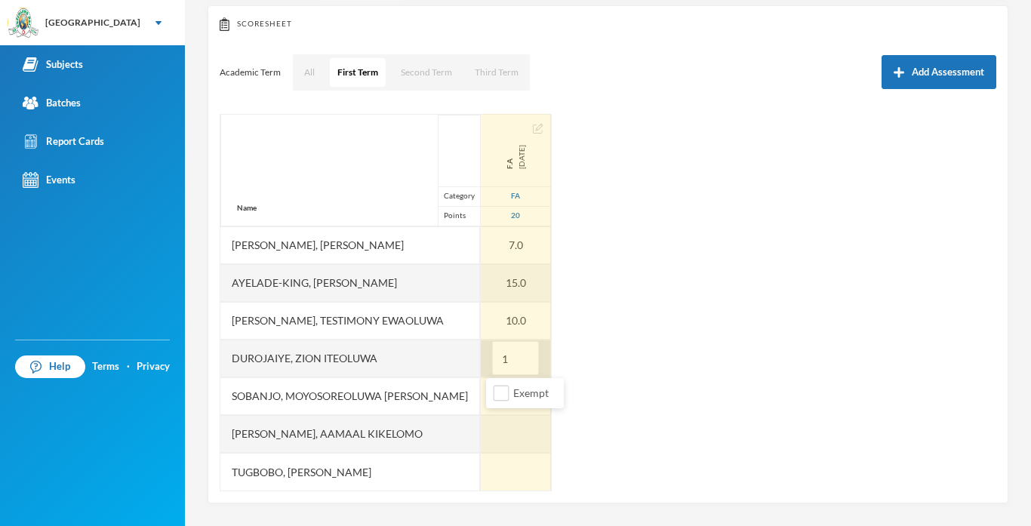
type input "12"
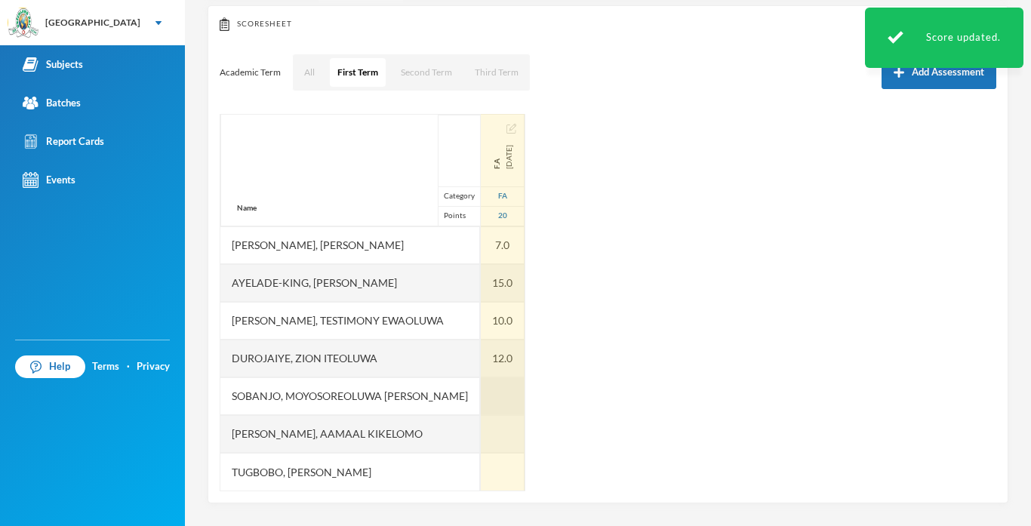
click at [499, 398] on div at bounding box center [503, 396] width 44 height 38
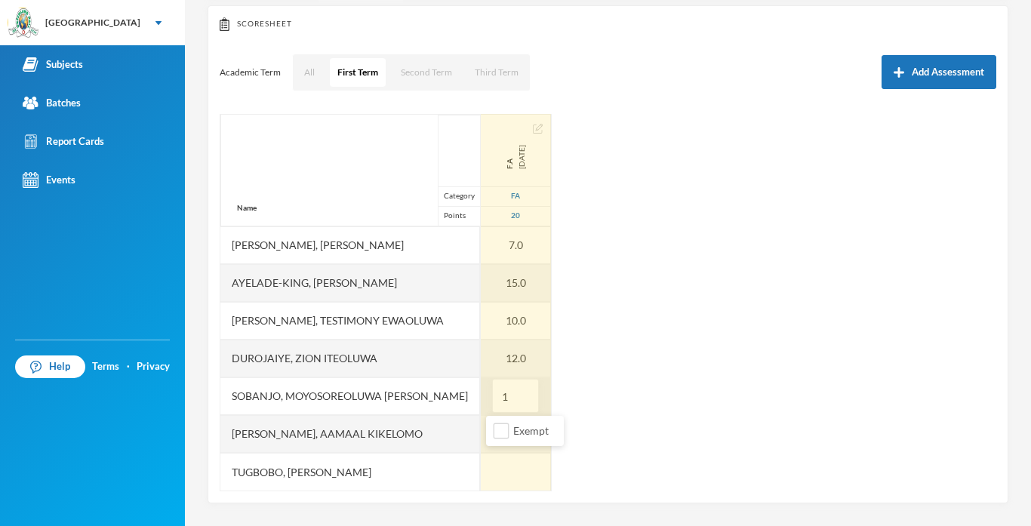
type input "13"
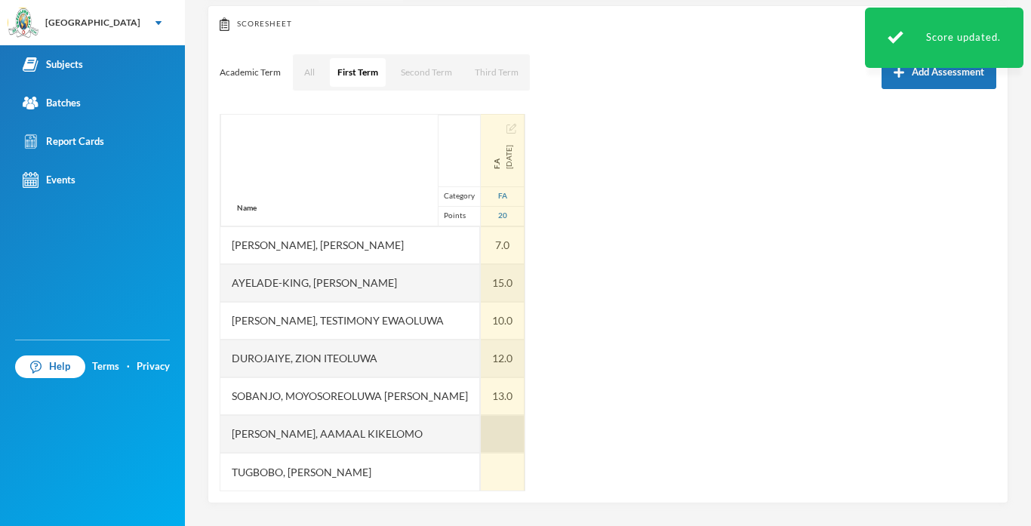
click at [497, 423] on div at bounding box center [503, 434] width 44 height 38
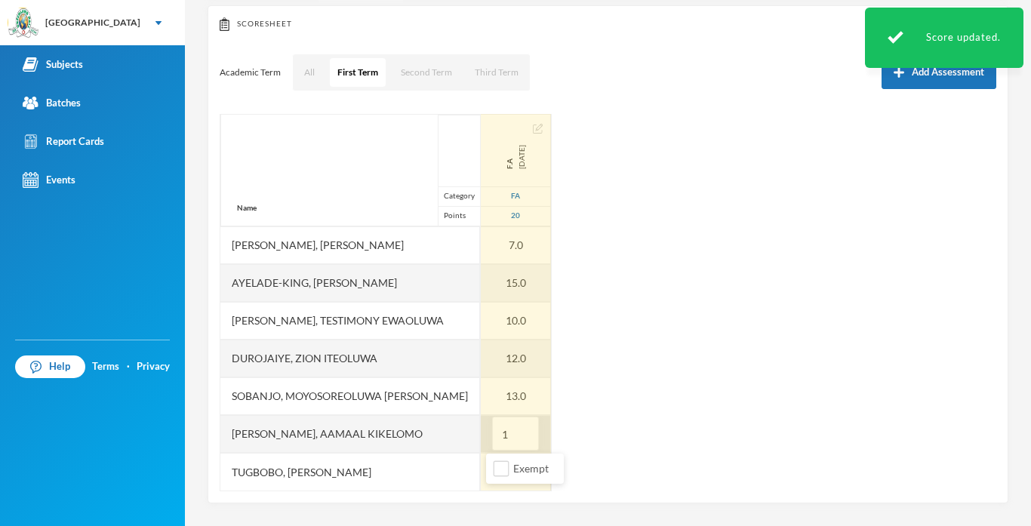
type input "14"
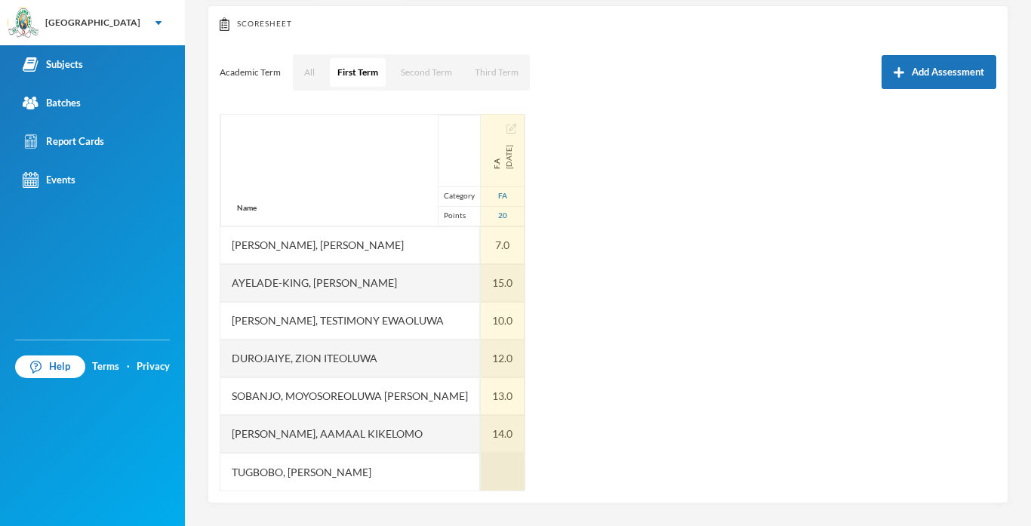
click at [503, 466] on div at bounding box center [503, 472] width 44 height 38
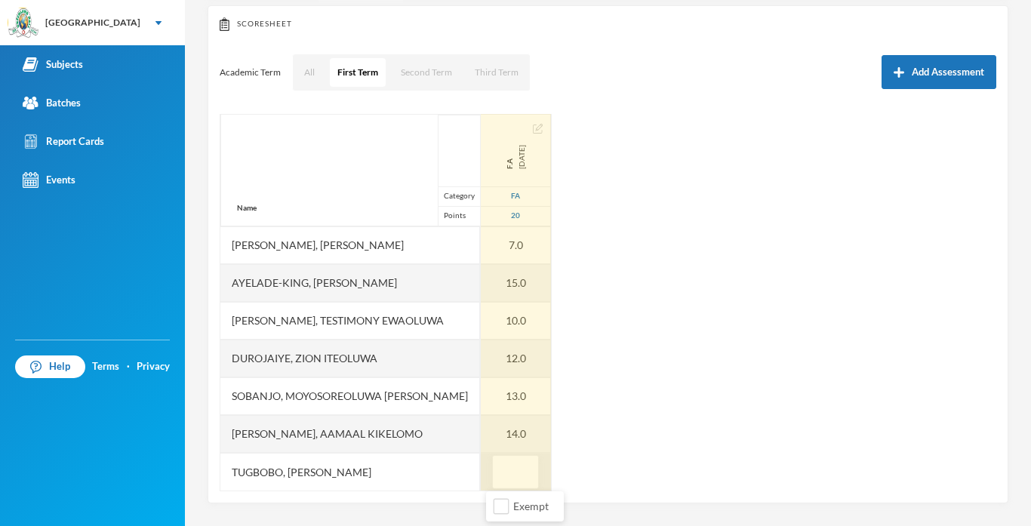
type input "9"
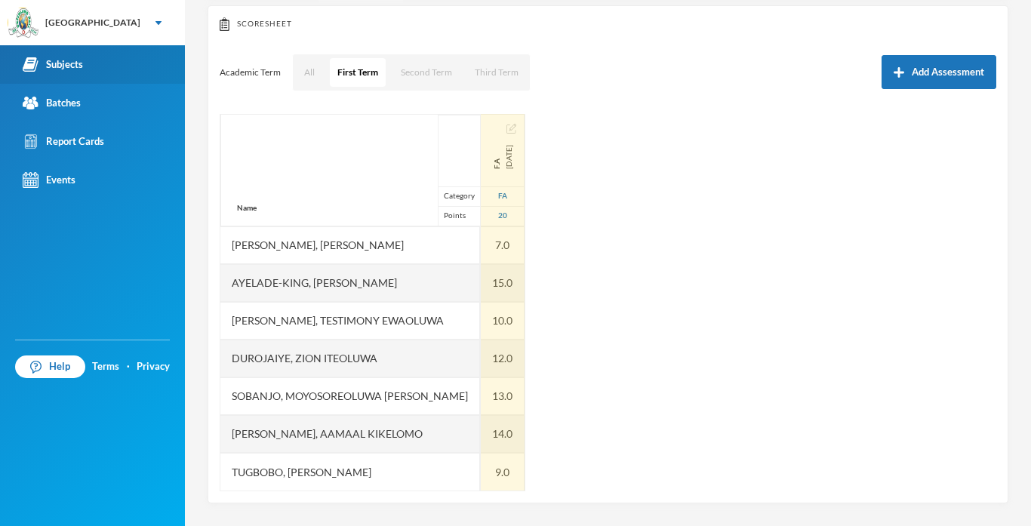
click at [61, 70] on div "Subjects" at bounding box center [53, 65] width 60 height 16
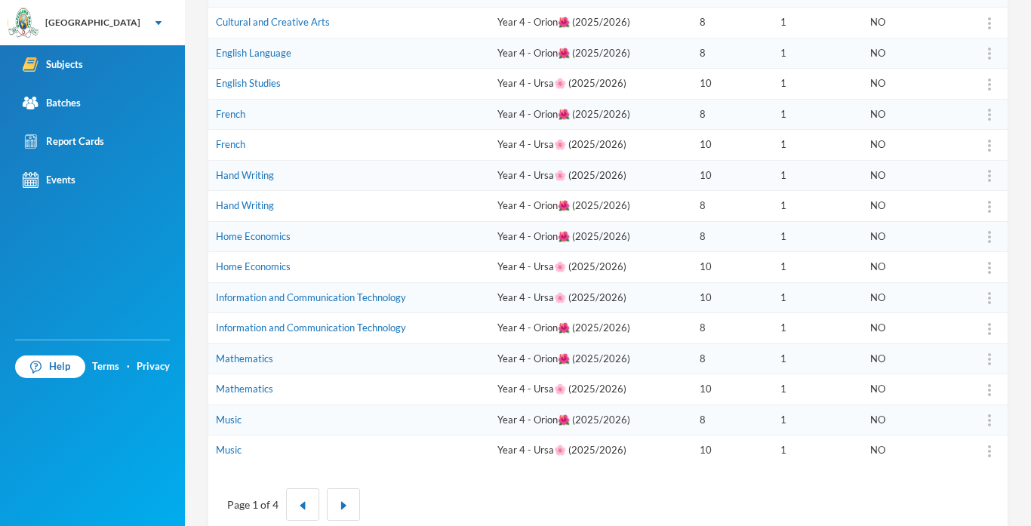
scroll to position [433, 0]
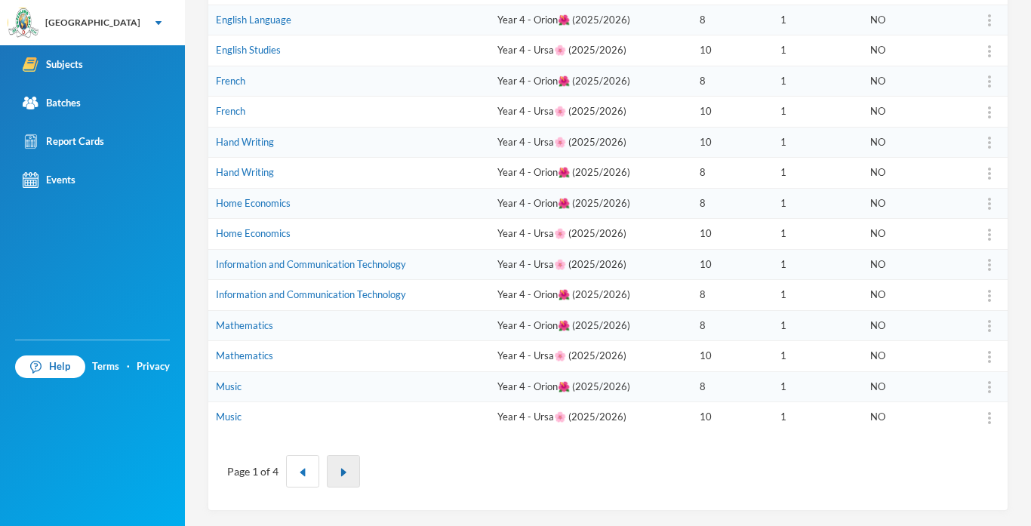
click at [342, 473] on img "button" at bounding box center [343, 472] width 9 height 9
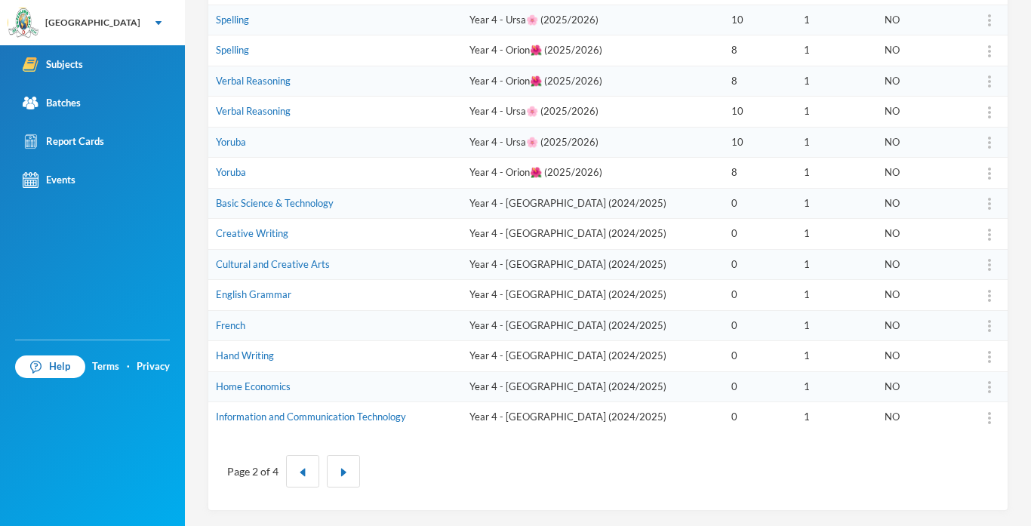
click at [303, 488] on div "Page 2 of 4" at bounding box center [608, 471] width 777 height 55
click at [291, 478] on button "button" at bounding box center [302, 471] width 33 height 32
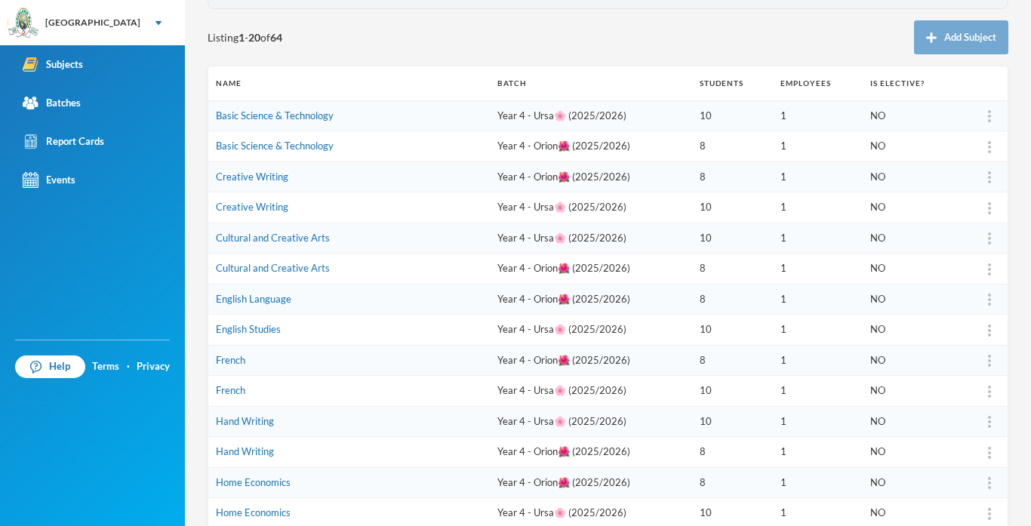
scroll to position [155, 0]
click at [263, 303] on link "English Language" at bounding box center [253, 297] width 75 height 12
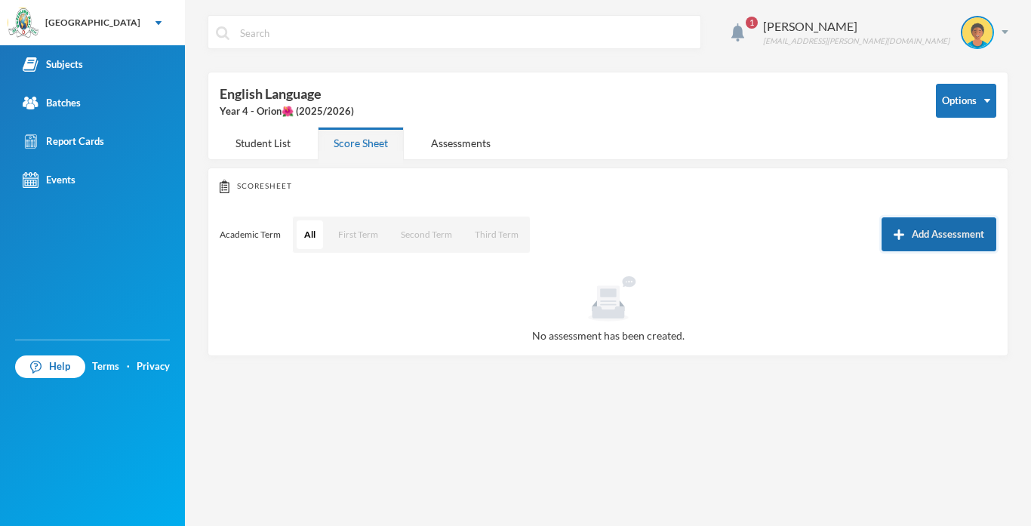
click at [891, 235] on button "Add Assessment" at bounding box center [939, 234] width 115 height 34
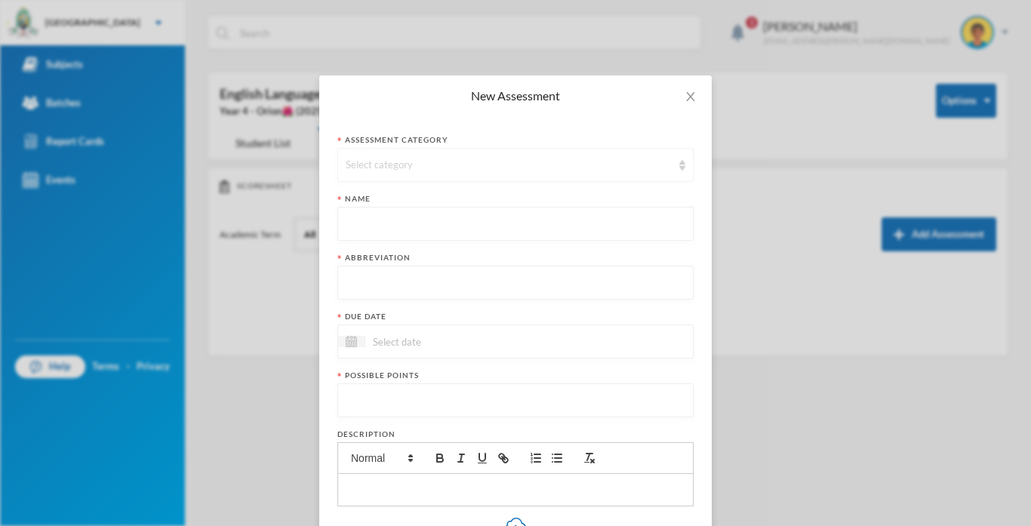
click at [416, 168] on div "Select category" at bounding box center [509, 165] width 326 height 15
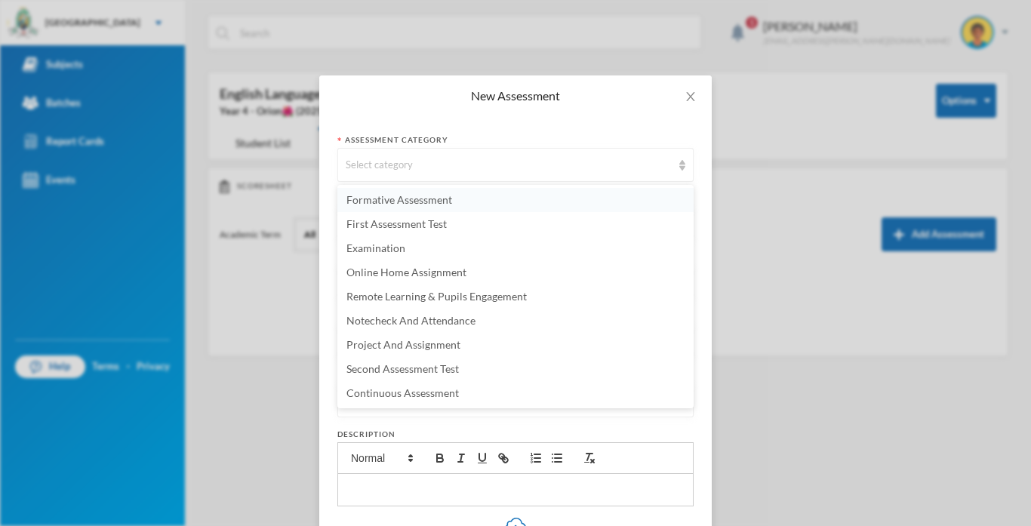
click at [400, 211] on li "Formative Assessment" at bounding box center [515, 200] width 356 height 24
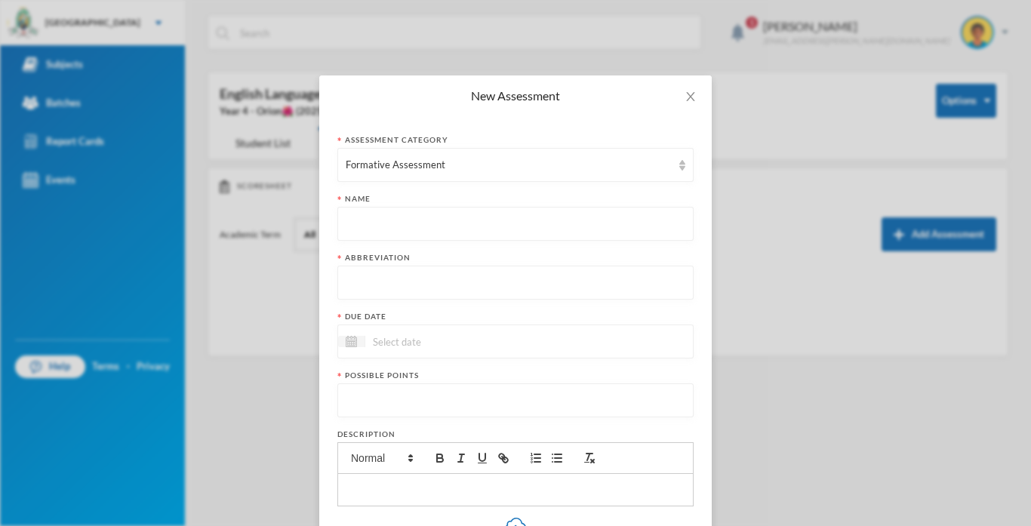
click at [397, 226] on input "text" at bounding box center [516, 225] width 340 height 34
type input "F"
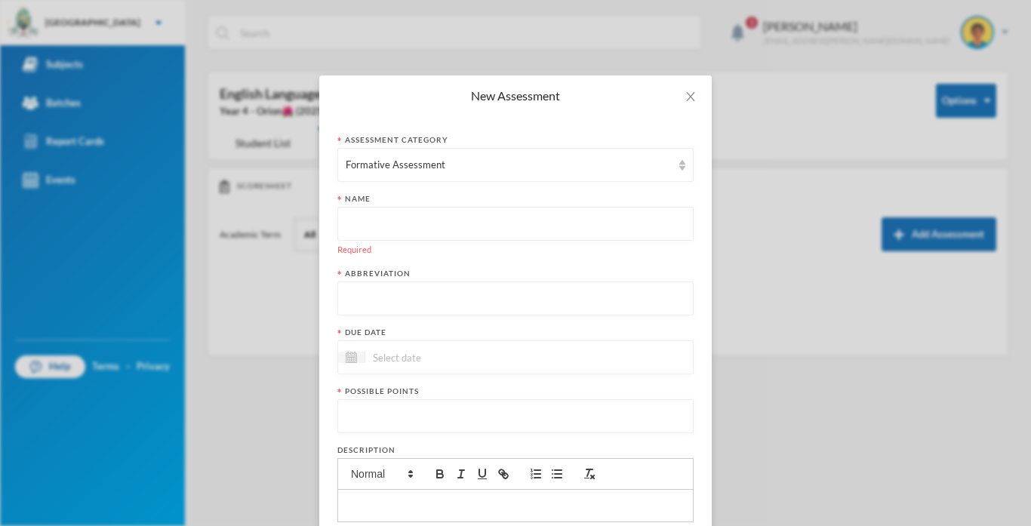
click at [355, 219] on input "text" at bounding box center [516, 225] width 340 height 34
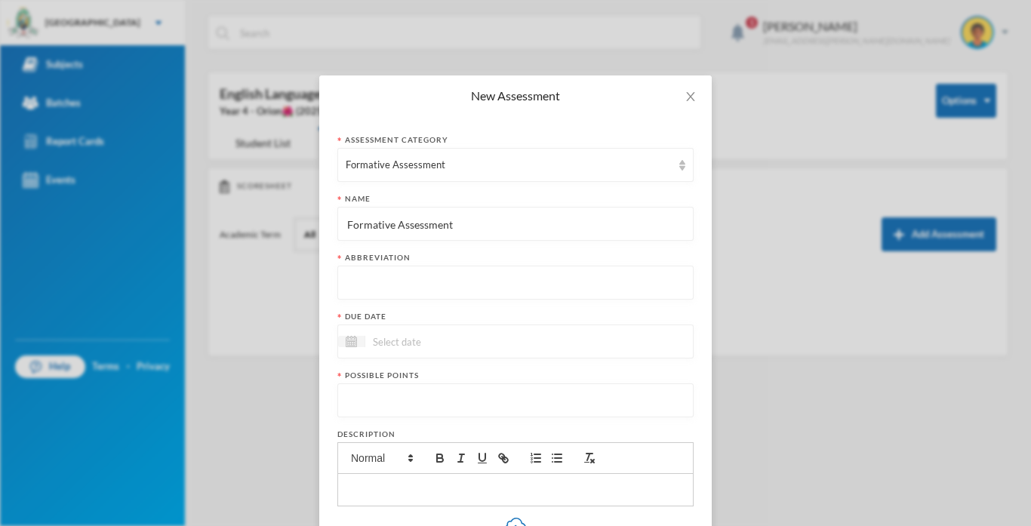
type input "Formative Assessment"
click at [385, 269] on input "text" at bounding box center [516, 283] width 340 height 34
type input "F.A"
click at [430, 339] on input at bounding box center [428, 341] width 127 height 17
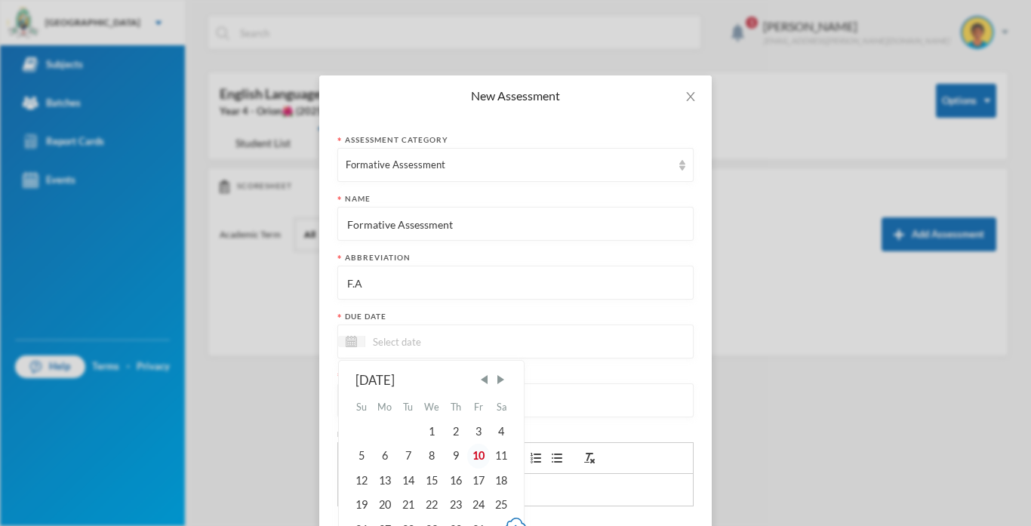
click at [478, 456] on div "10" at bounding box center [478, 456] width 23 height 24
type input "[DATE]"
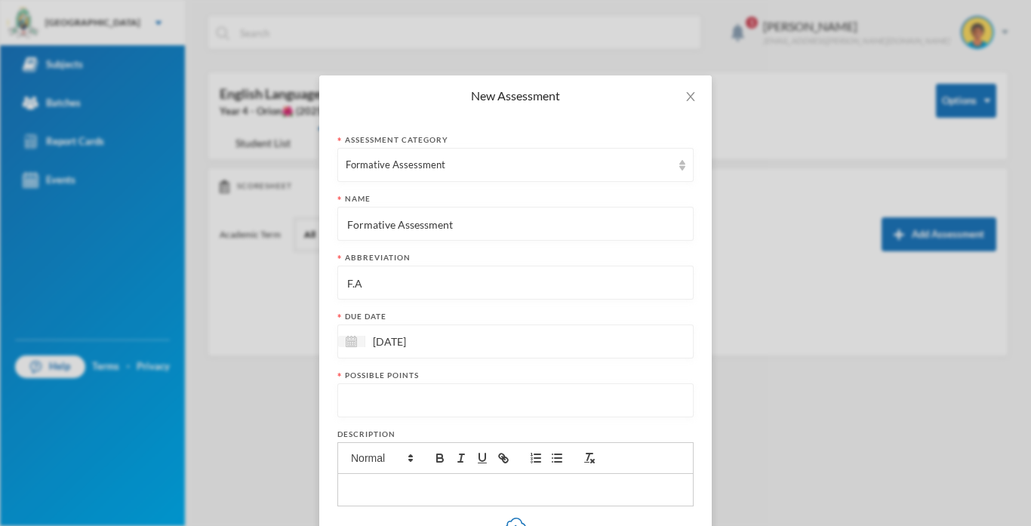
click at [356, 399] on input "number" at bounding box center [516, 401] width 340 height 34
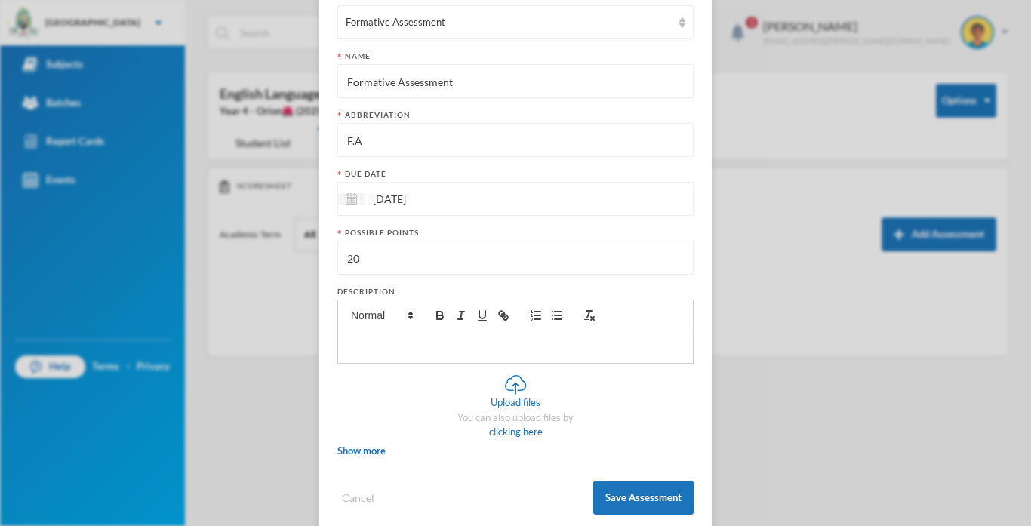
scroll to position [168, 0]
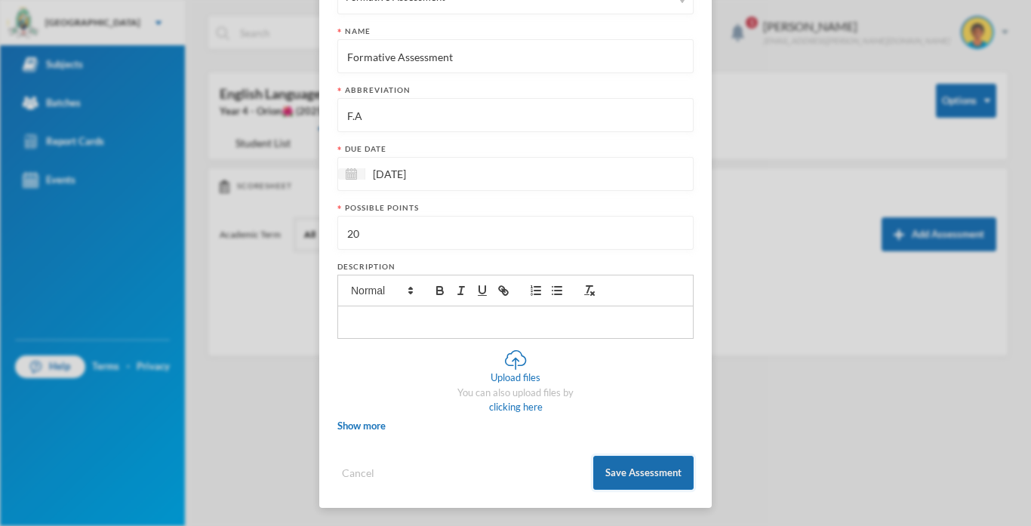
type input "20"
click at [648, 485] on button "Save Assessment" at bounding box center [643, 473] width 100 height 34
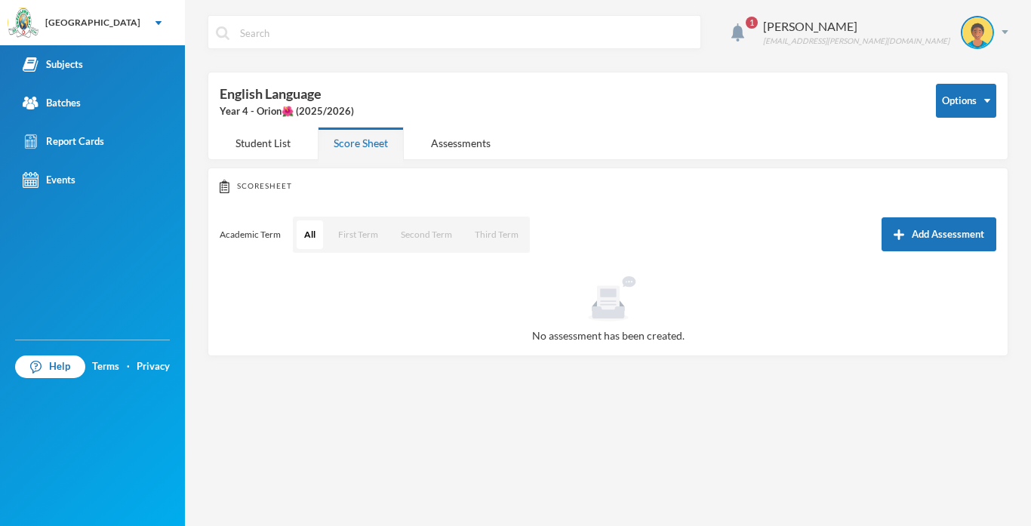
scroll to position [92, 0]
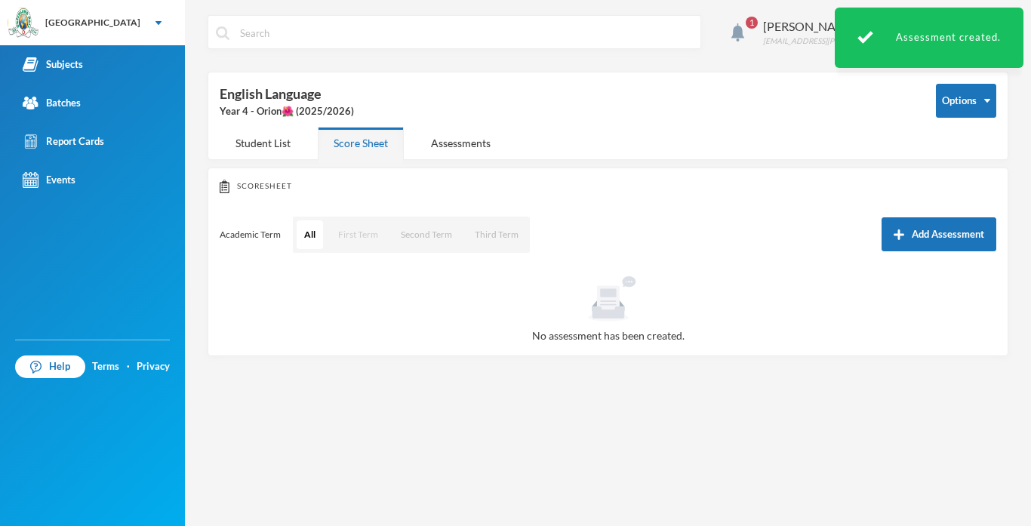
click at [362, 238] on button "First Term" at bounding box center [358, 234] width 55 height 29
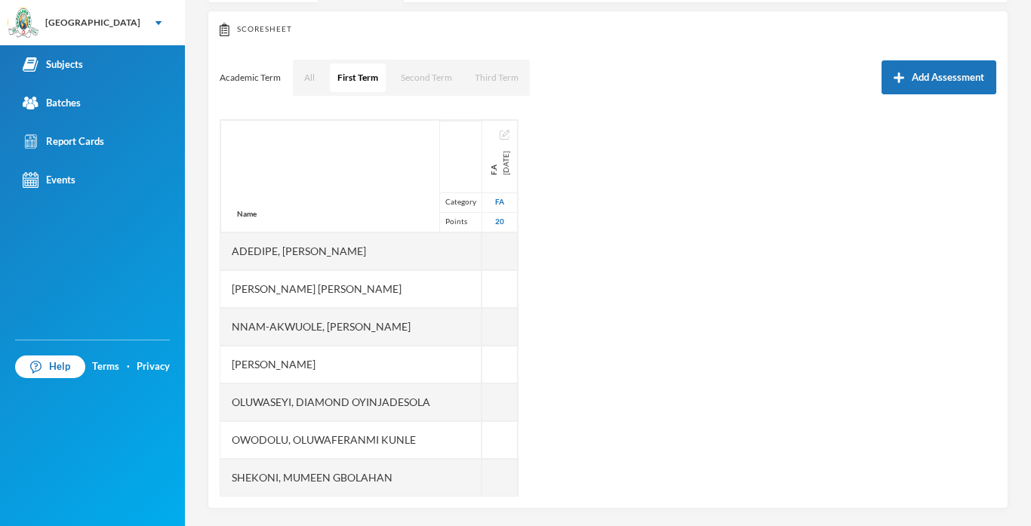
scroll to position [162, 0]
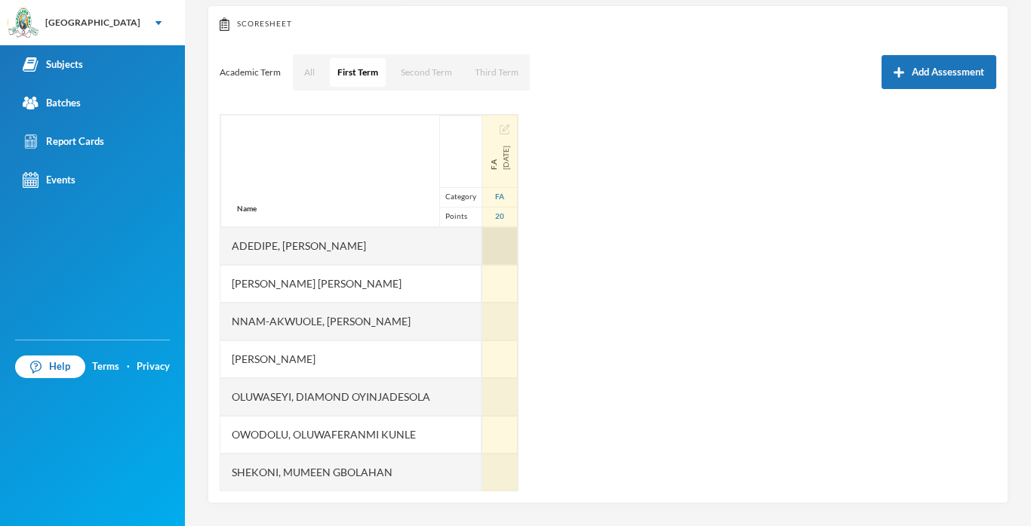
click at [509, 232] on div at bounding box center [499, 246] width 35 height 38
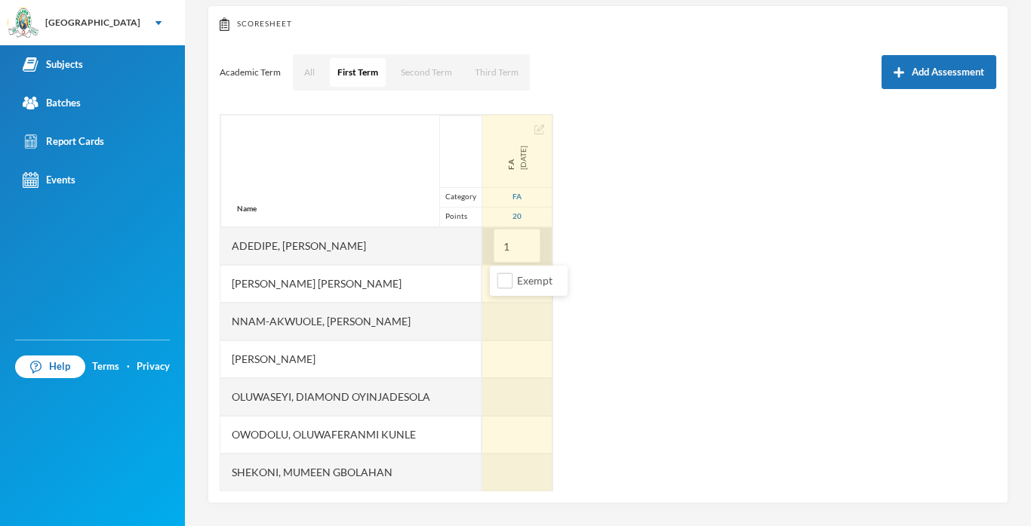
type input "14"
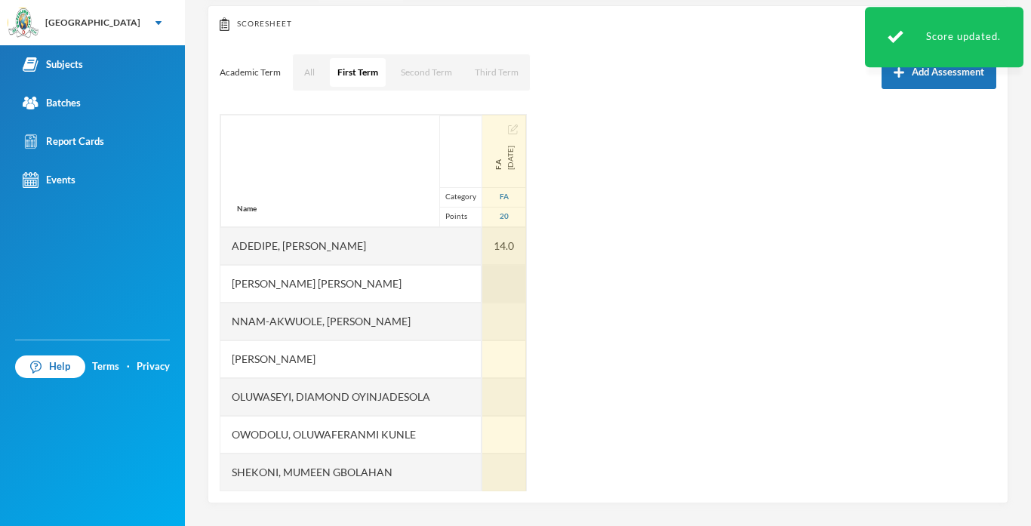
click at [510, 289] on div at bounding box center [504, 284] width 44 height 38
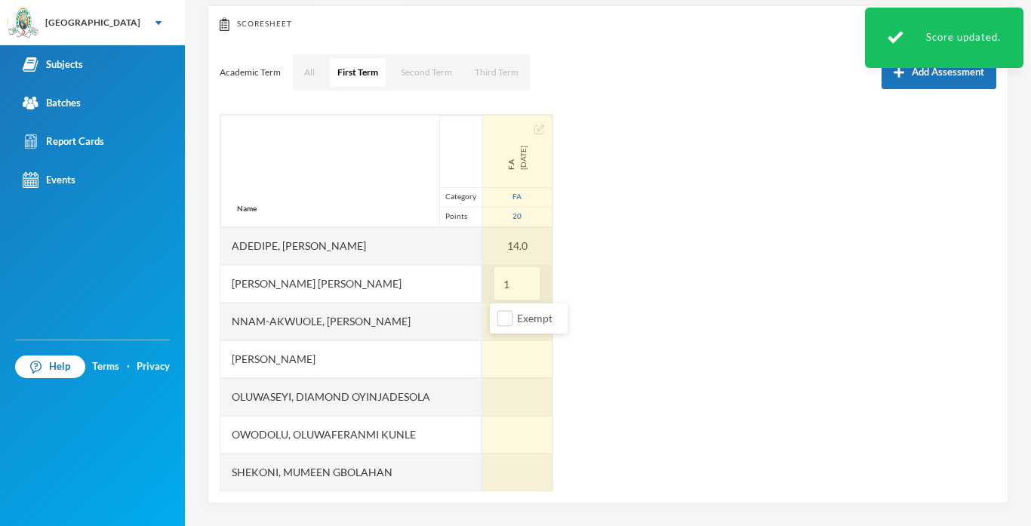
type input "11"
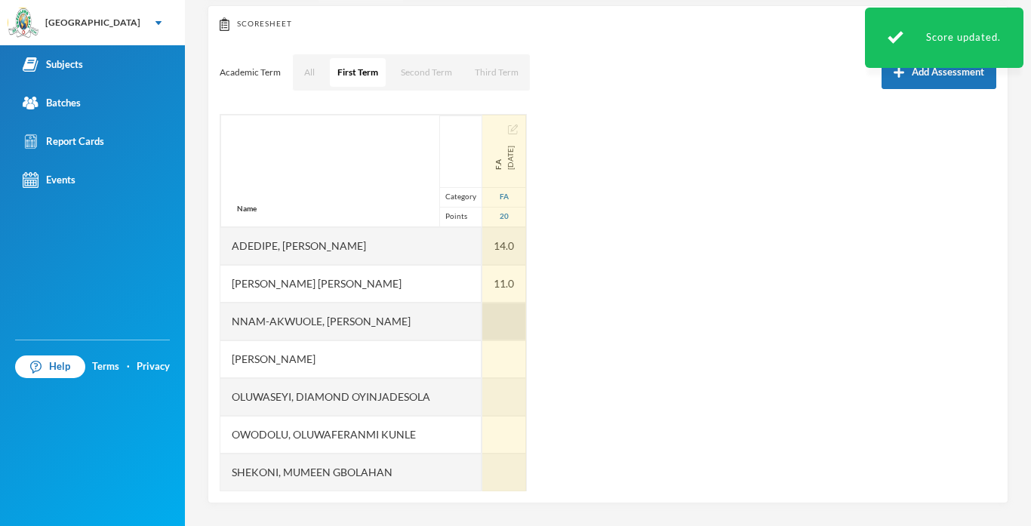
click at [500, 325] on div at bounding box center [504, 322] width 44 height 38
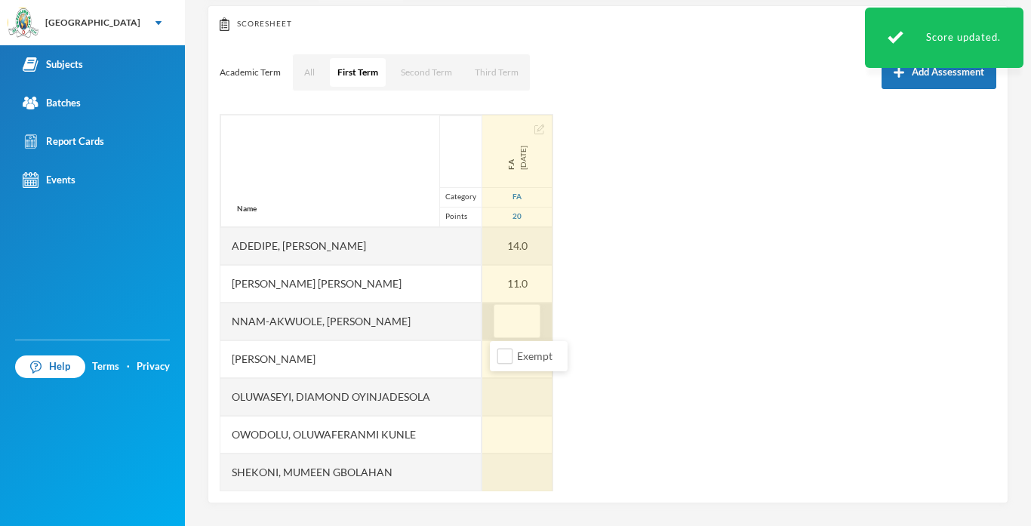
type input "6"
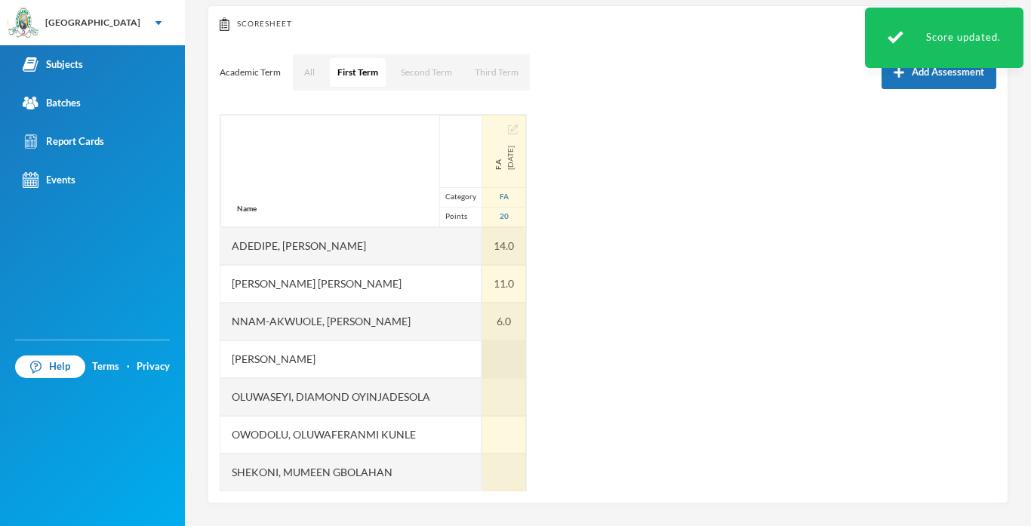
click at [497, 355] on div at bounding box center [504, 359] width 44 height 38
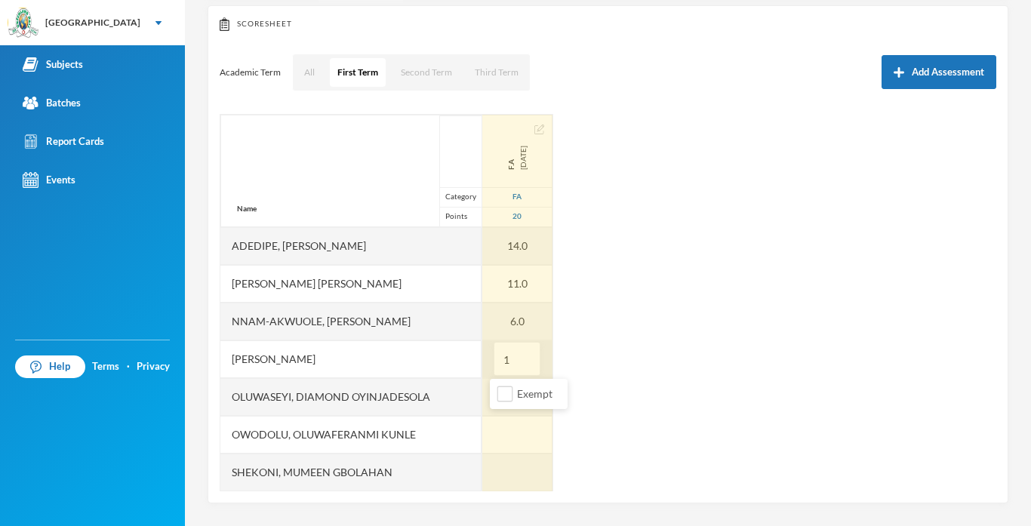
type input "12"
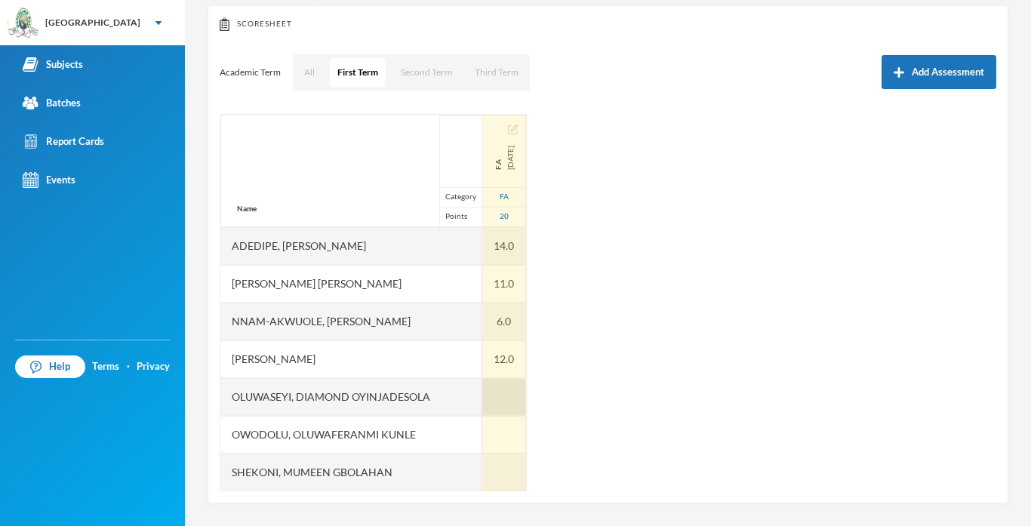
click at [491, 397] on div at bounding box center [504, 397] width 44 height 38
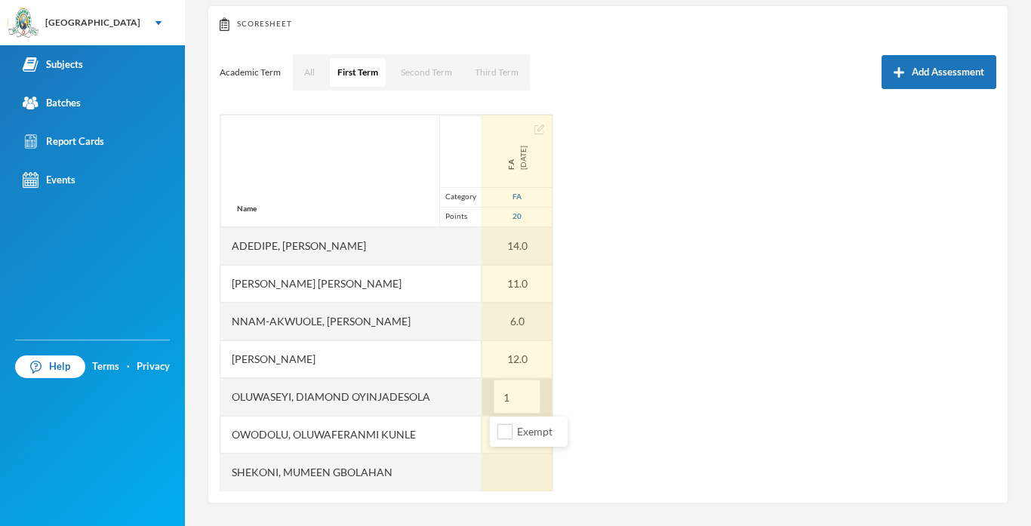
type input "10"
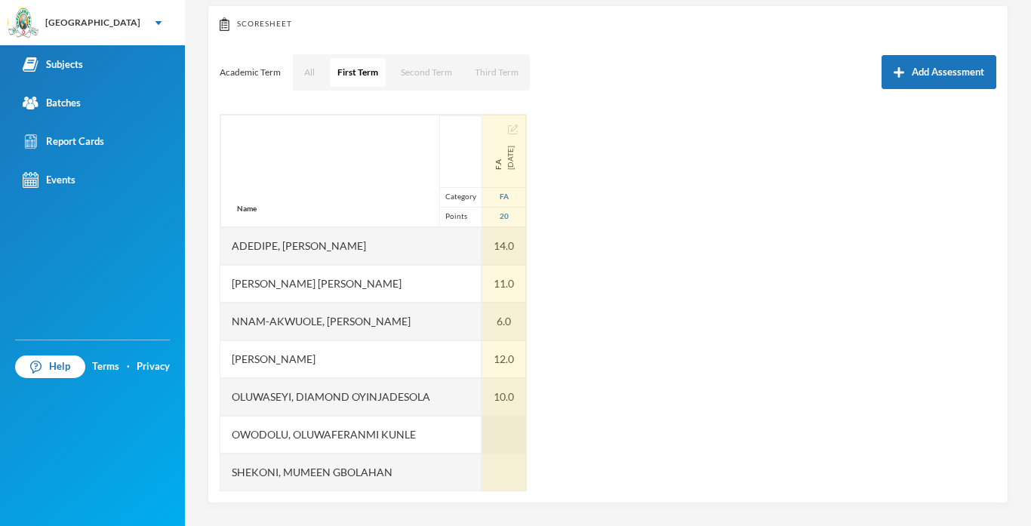
click at [495, 448] on div at bounding box center [504, 435] width 44 height 38
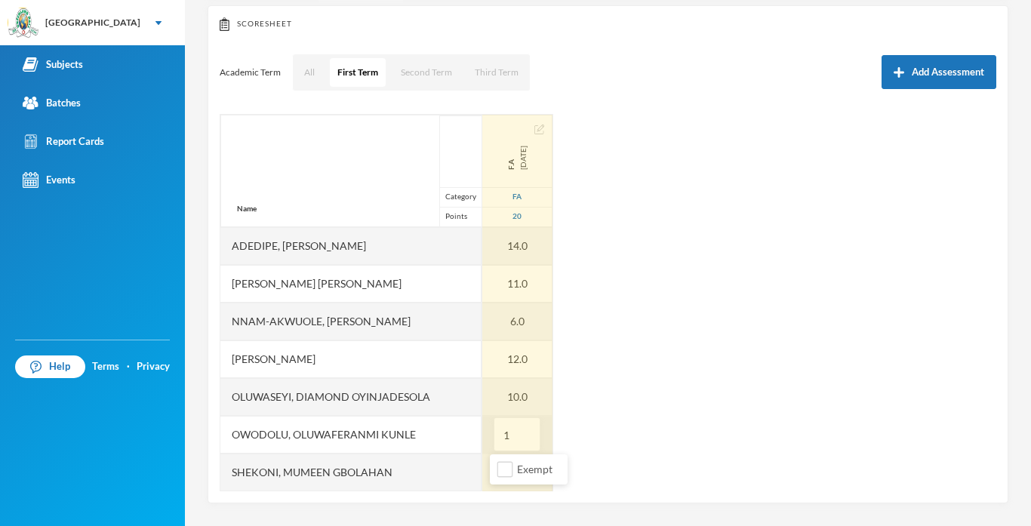
type input "14"
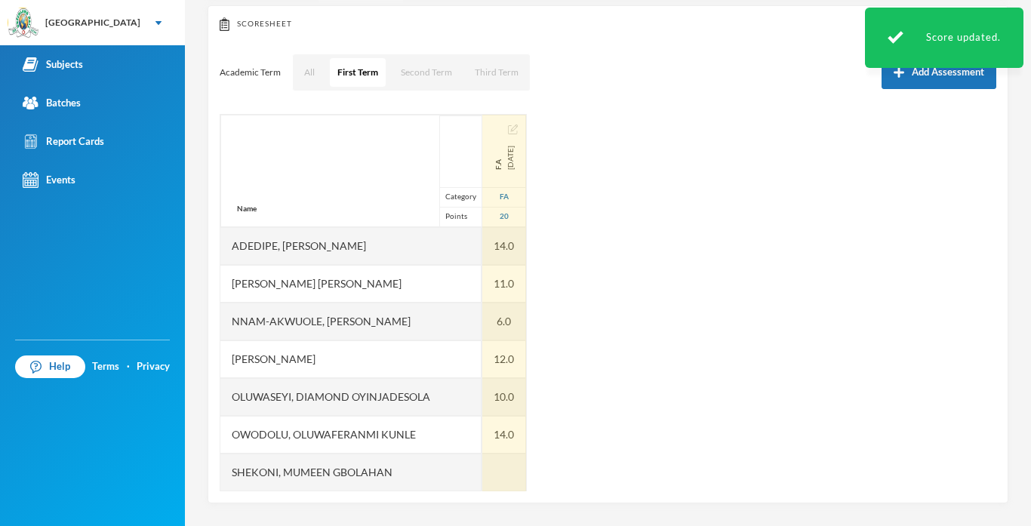
scroll to position [38, 0]
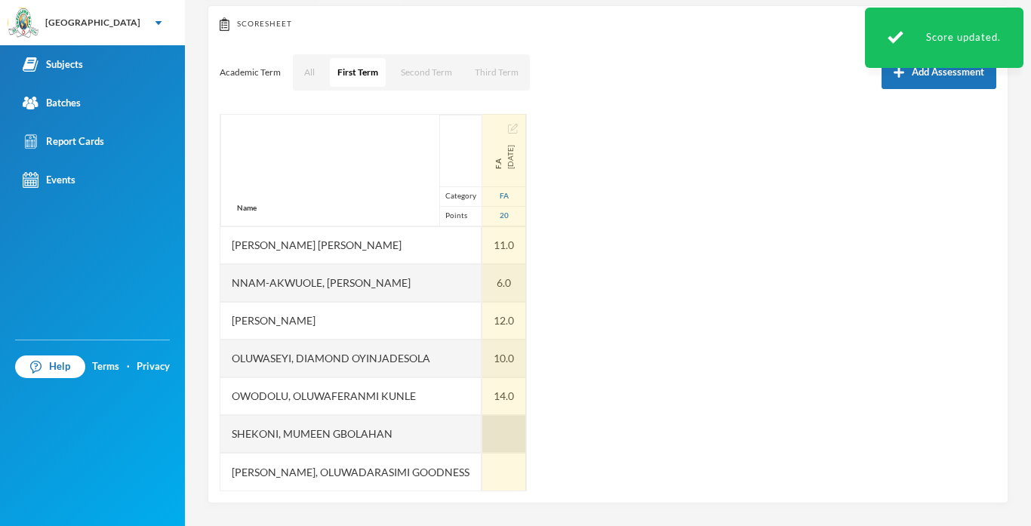
click at [512, 432] on div at bounding box center [504, 434] width 44 height 38
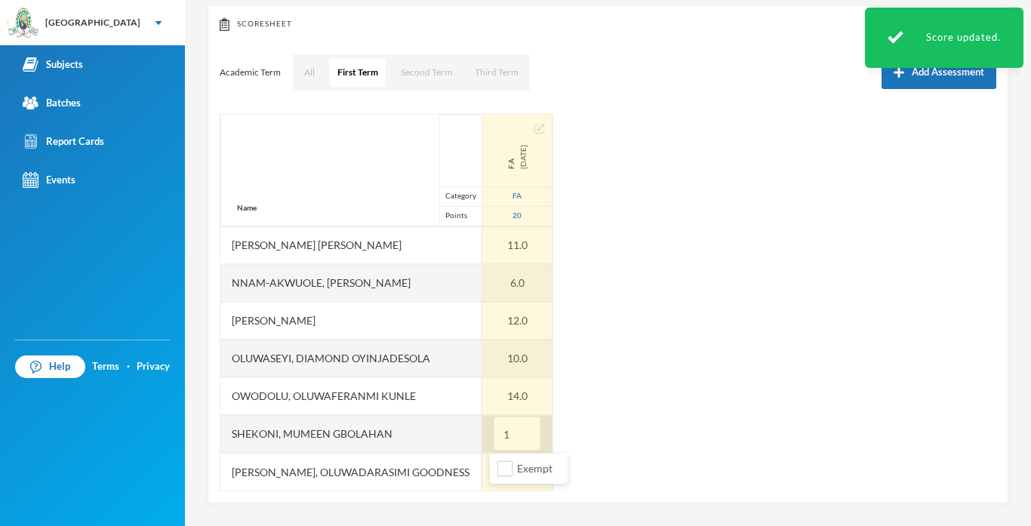
type input "17"
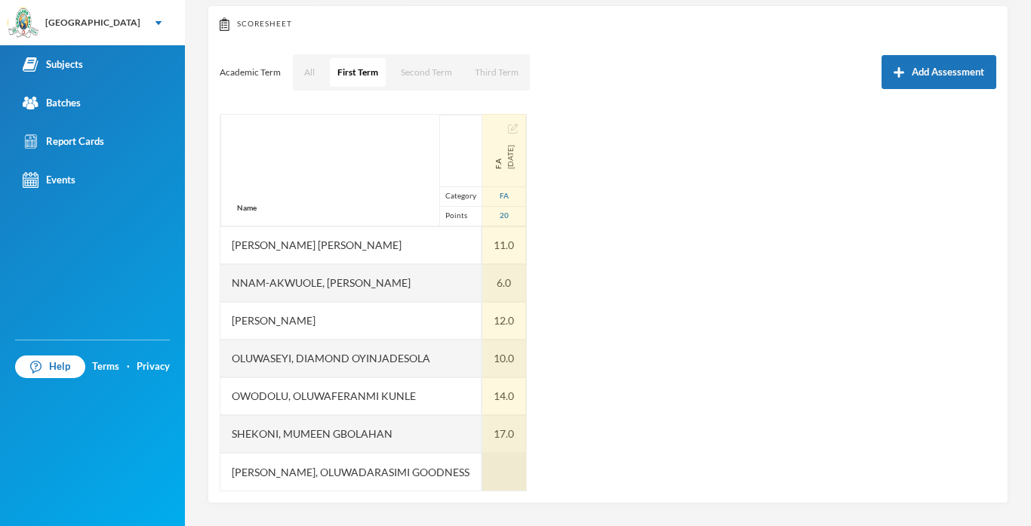
click at [502, 482] on div at bounding box center [504, 472] width 44 height 38
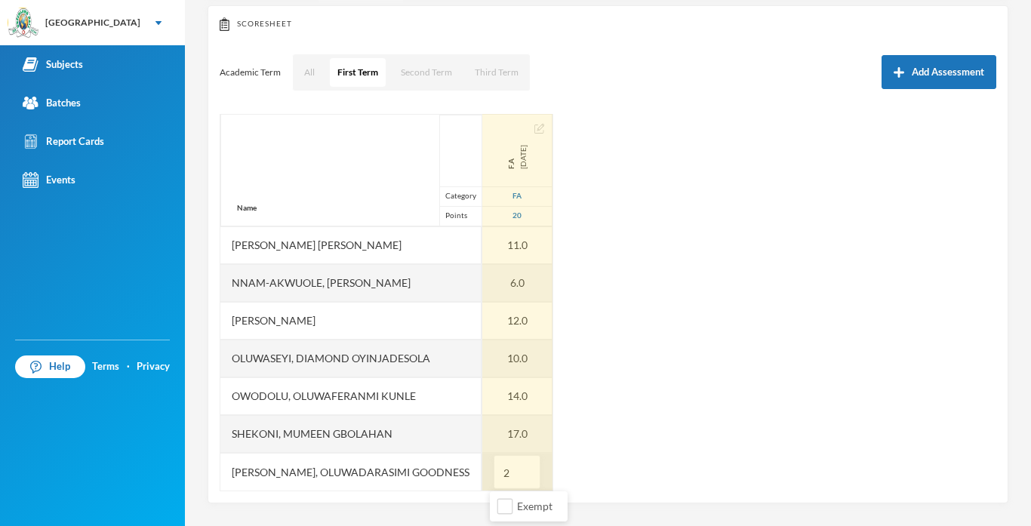
type input "20"
